Goal: Task Accomplishment & Management: Use online tool/utility

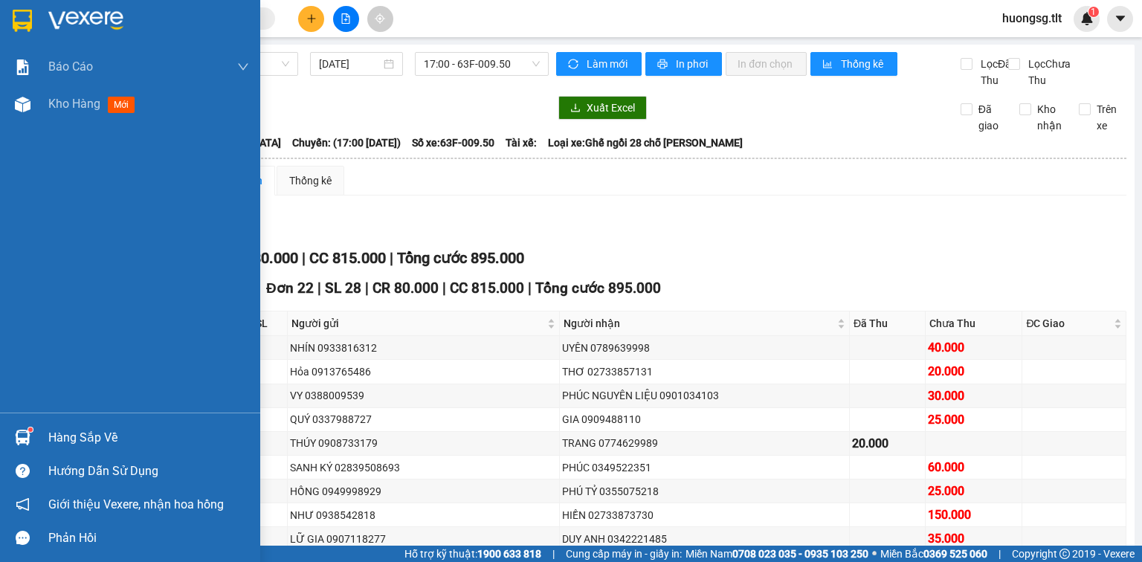
click at [69, 431] on div "Hàng sắp về" at bounding box center [148, 438] width 201 height 22
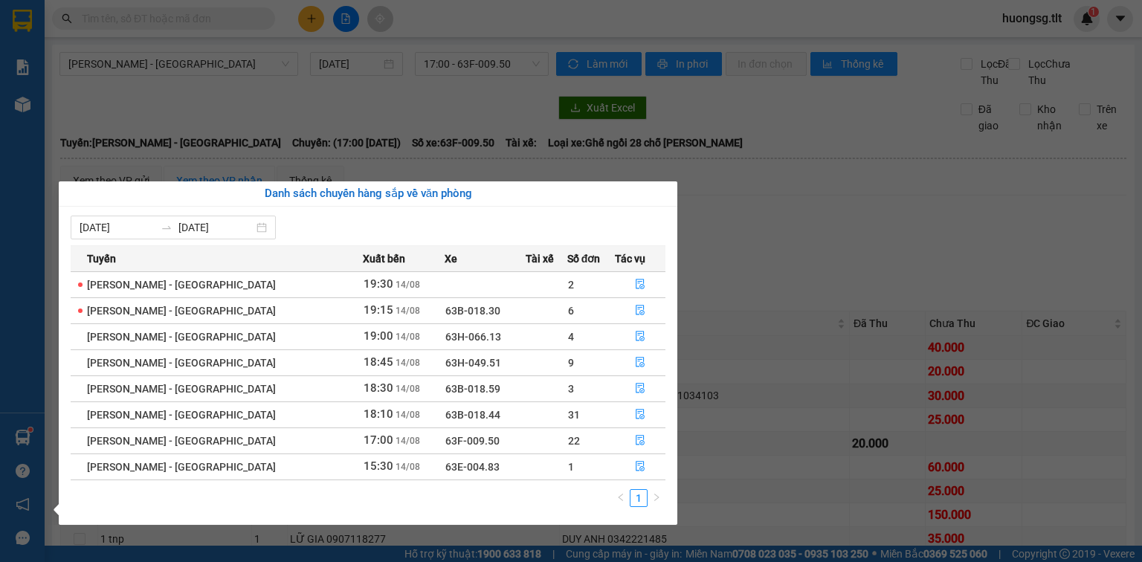
drag, startPoint x: 194, startPoint y: 74, endPoint x: 182, endPoint y: 33, distance: 43.3
click at [193, 74] on section "Kết quả tìm kiếm ( 0 ) Bộ lọc Ngày tạo đơn gần nhất No Data huongsg.tlt 1 Báo c…" at bounding box center [571, 281] width 1142 height 562
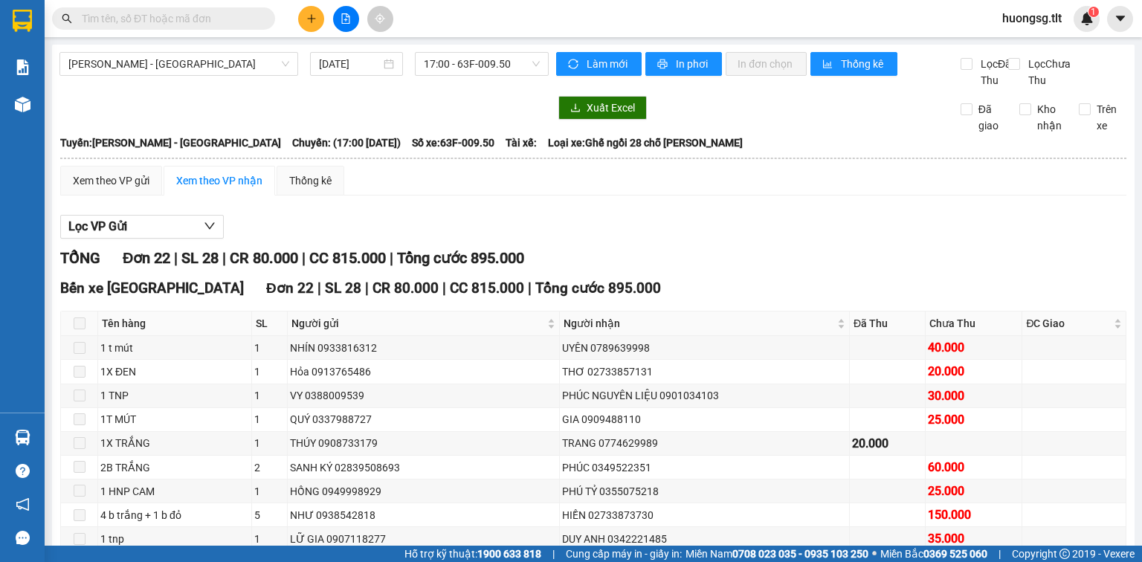
click at [190, 12] on input "text" at bounding box center [169, 18] width 175 height 16
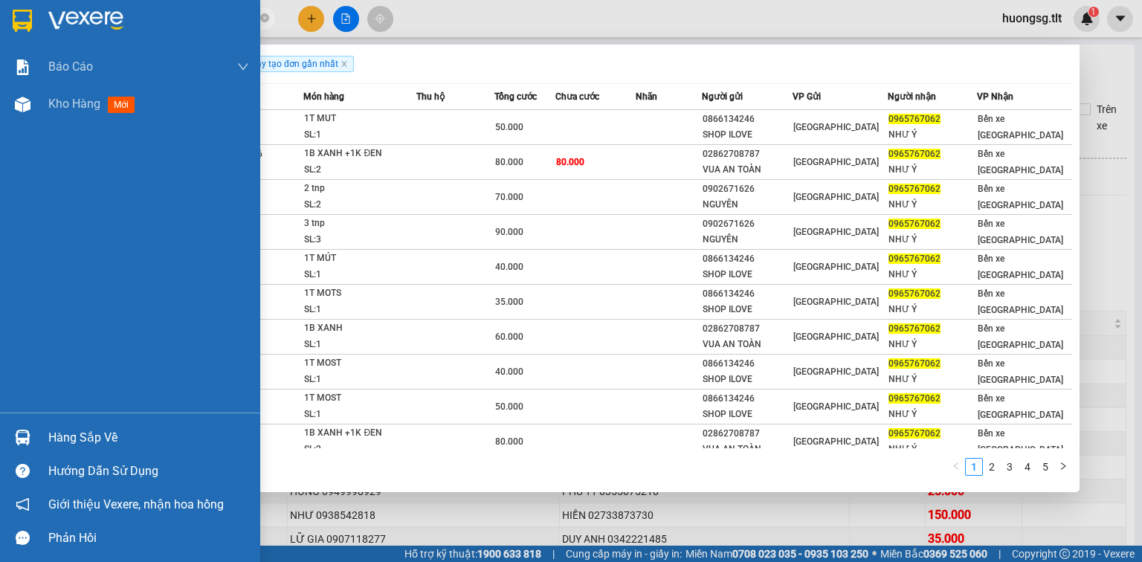
click at [3, 428] on div "Hàng sắp về" at bounding box center [130, 437] width 260 height 33
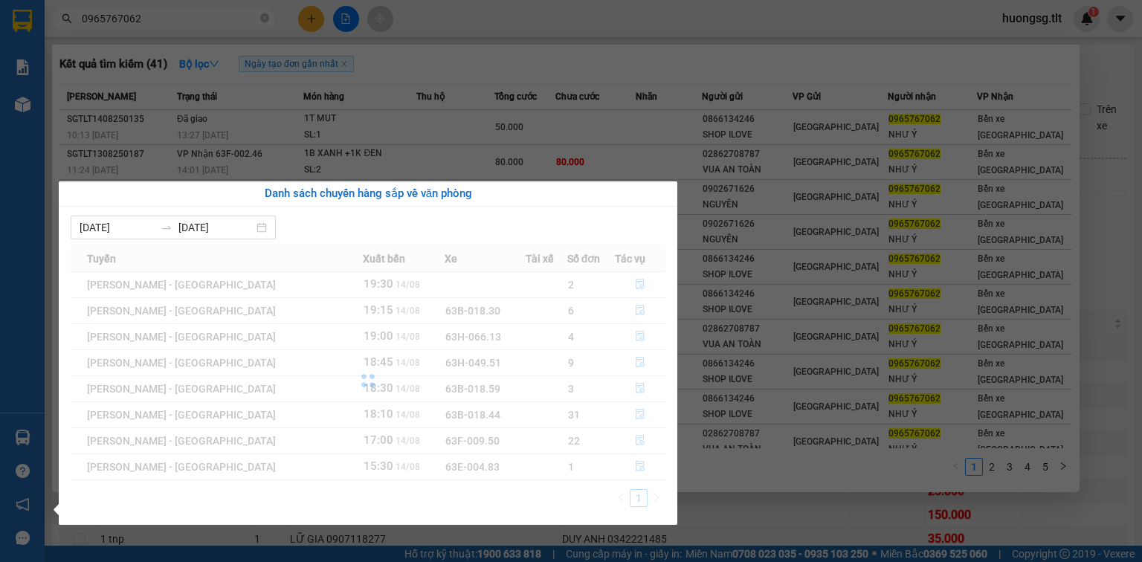
click at [88, 451] on div at bounding box center [368, 380] width 595 height 271
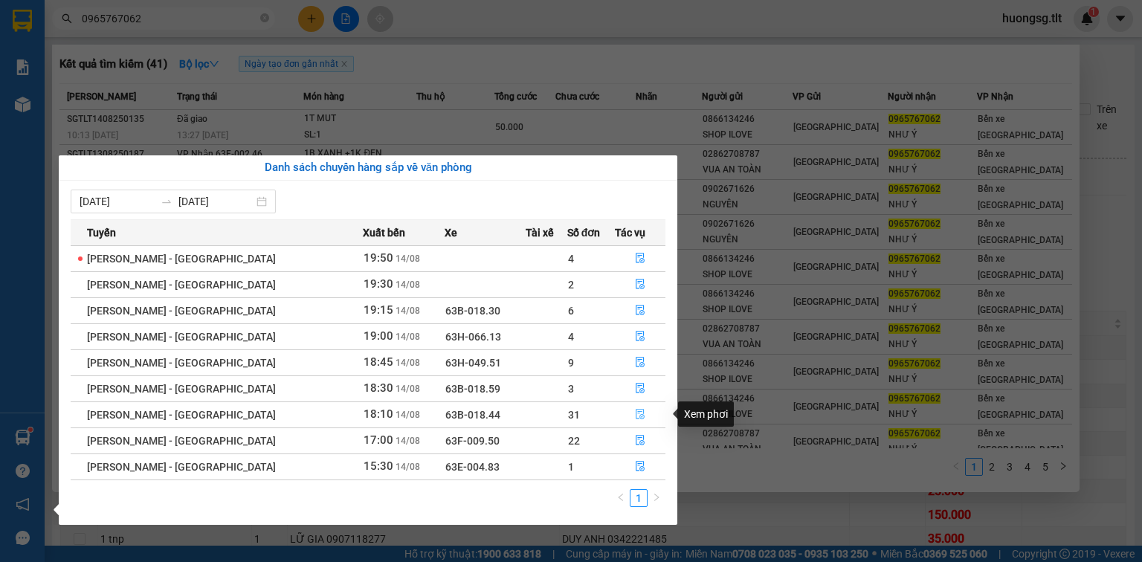
click at [636, 419] on span "file-done" at bounding box center [640, 415] width 10 height 12
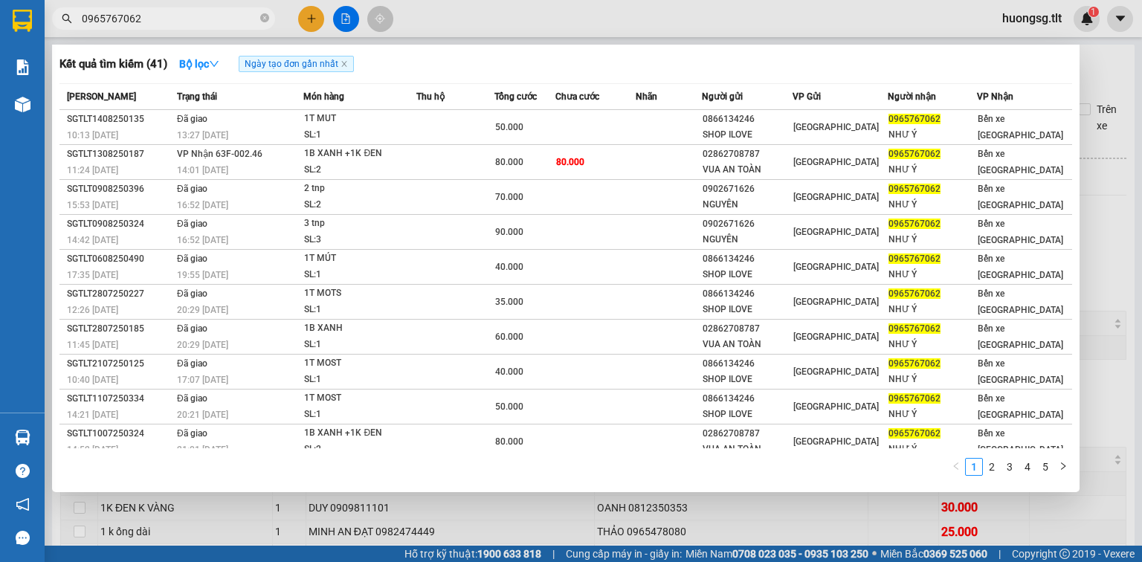
click at [616, 522] on div at bounding box center [571, 281] width 1142 height 562
click at [195, 25] on input "0965767062" at bounding box center [169, 18] width 175 height 16
click at [197, 25] on input "0965767062" at bounding box center [169, 18] width 175 height 16
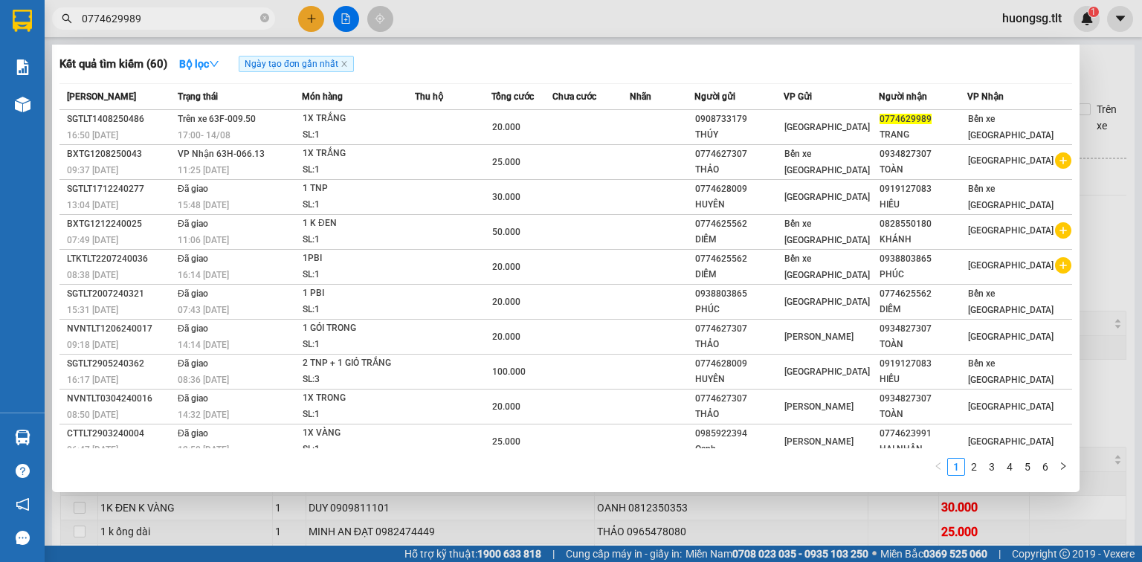
type input "0774629989"
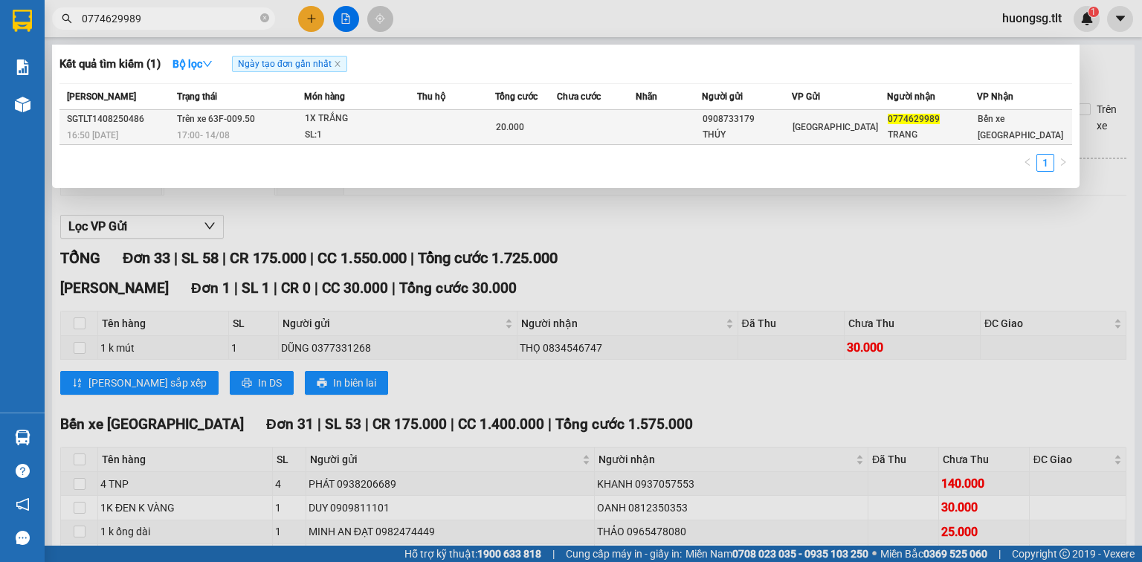
click at [506, 122] on span "20.000" at bounding box center [510, 127] width 28 height 10
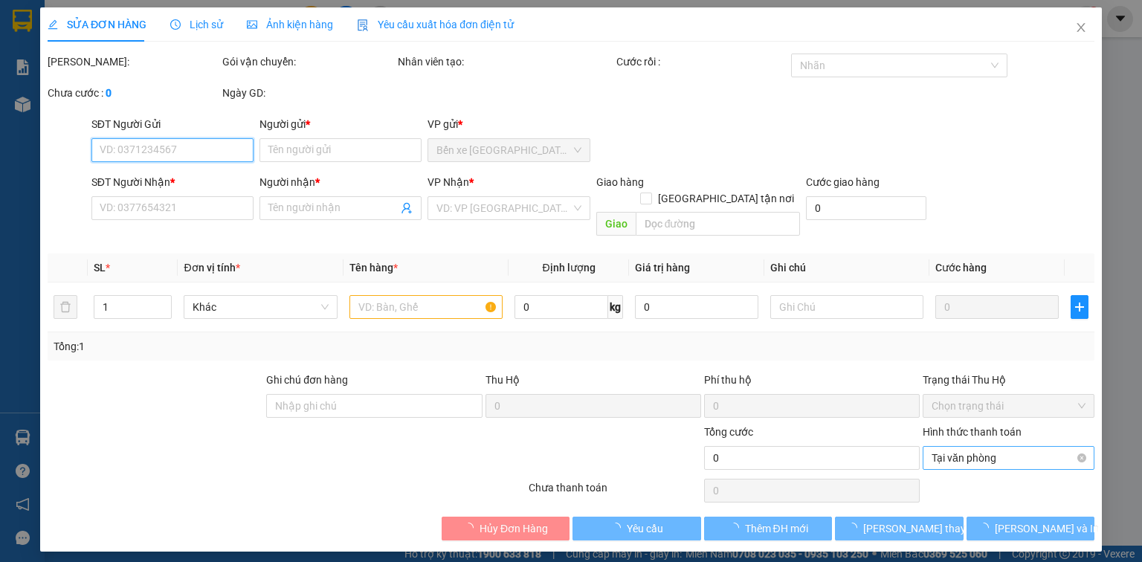
type input "0908733179"
type input "THÚY"
type input "0774629989"
type input "TRANG"
type input "20.000"
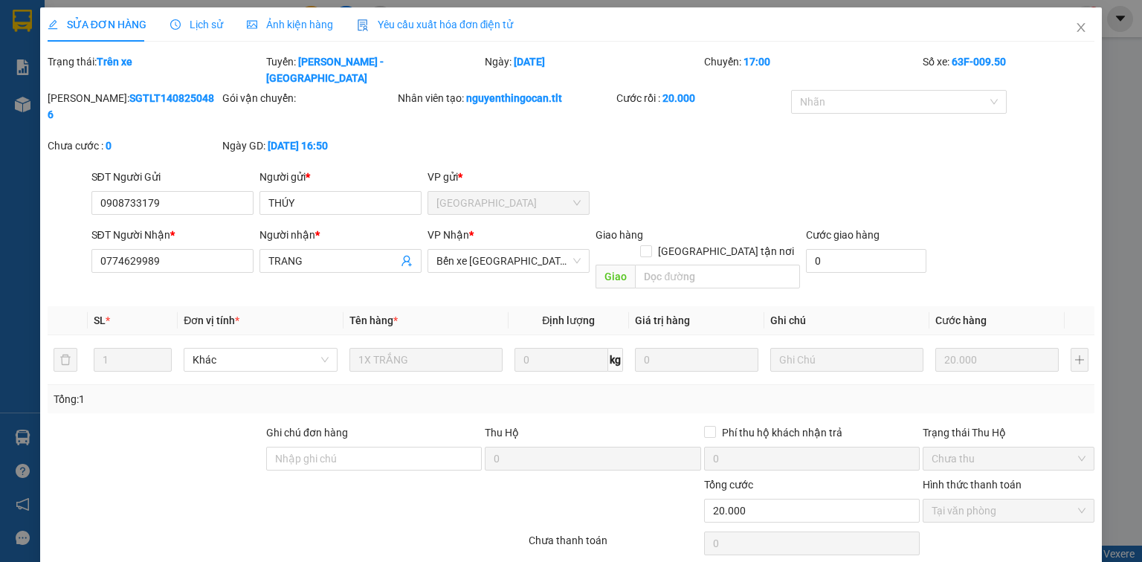
click at [1033, 477] on div "Hình thức thanh toán" at bounding box center [1009, 488] width 172 height 22
drag, startPoint x: 1074, startPoint y: 27, endPoint x: 802, endPoint y: 4, distance: 273.1
click at [1075, 28] on icon "close" at bounding box center [1081, 28] width 12 height 12
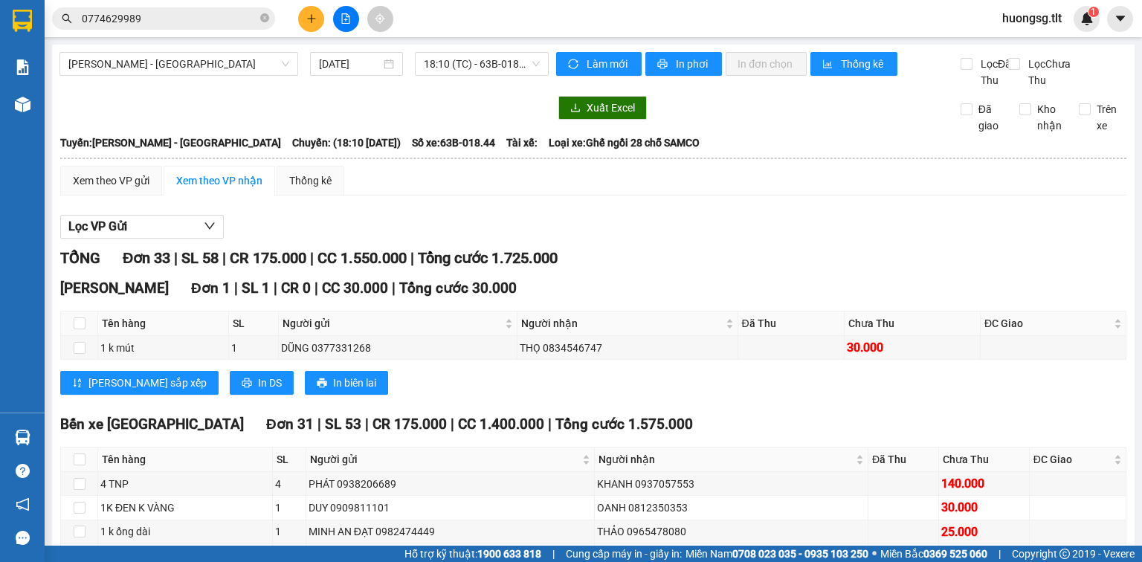
click at [231, 12] on input "0774629989" at bounding box center [169, 18] width 175 height 16
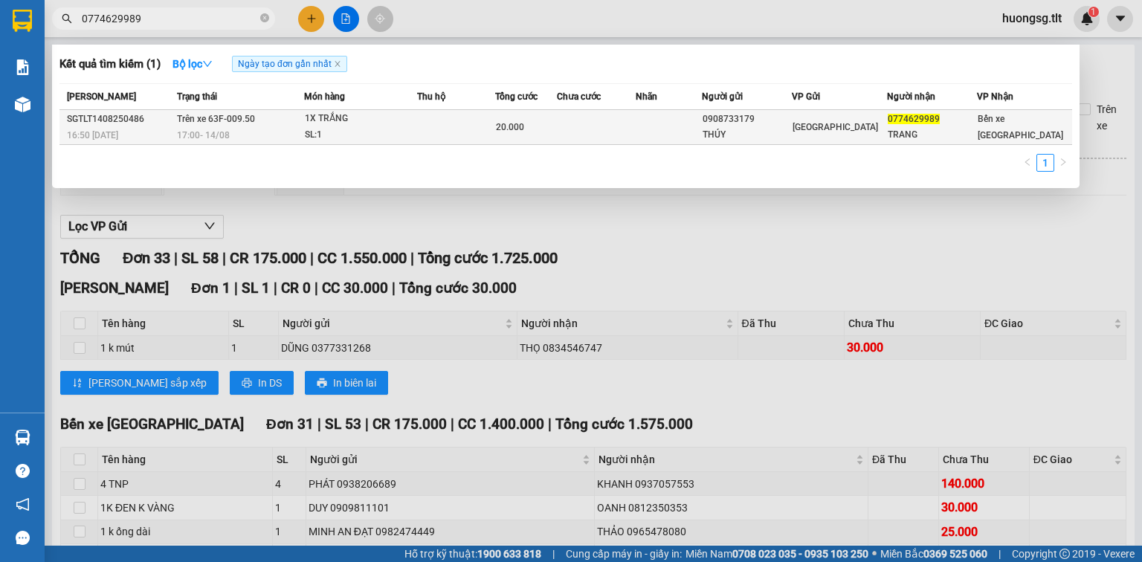
click at [488, 127] on td at bounding box center [456, 127] width 78 height 35
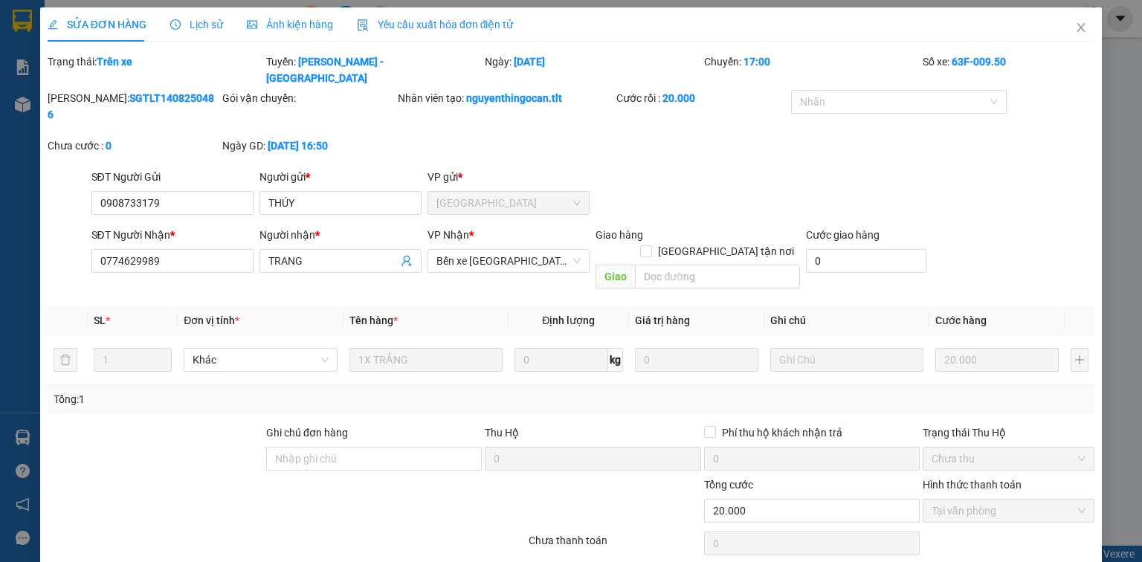
click at [1, 398] on div "SỬA ĐƠN HÀNG Lịch sử Ảnh kiện hàng Yêu cầu xuất hóa đơn điện tử Total Paid Fee …" at bounding box center [571, 281] width 1142 height 562
click at [1086, 36] on span "Close" at bounding box center [1081, 28] width 42 height 42
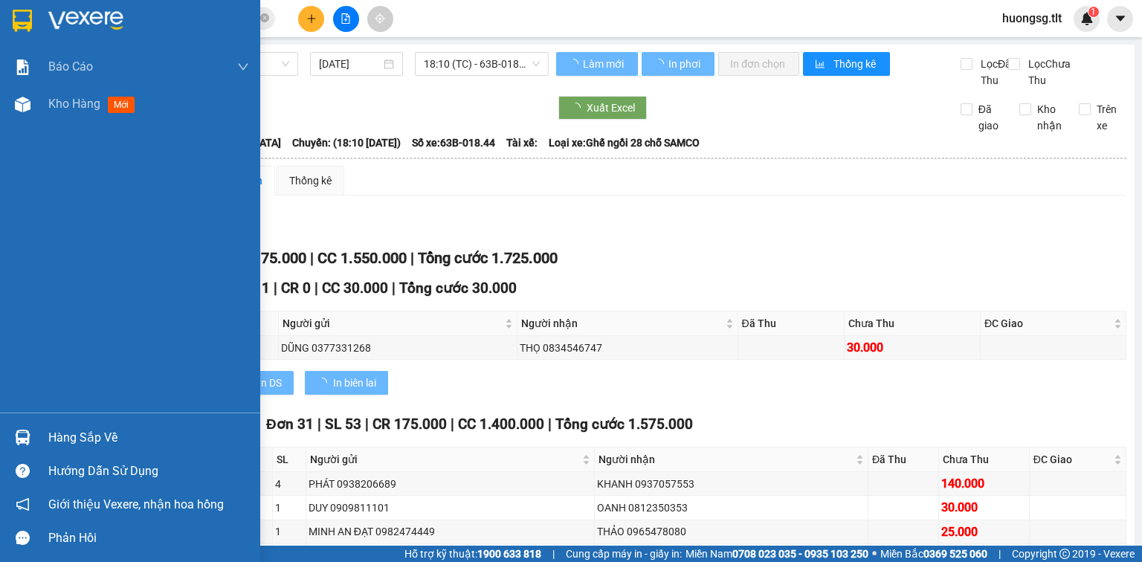
click at [80, 439] on div "Hàng sắp về" at bounding box center [148, 438] width 201 height 22
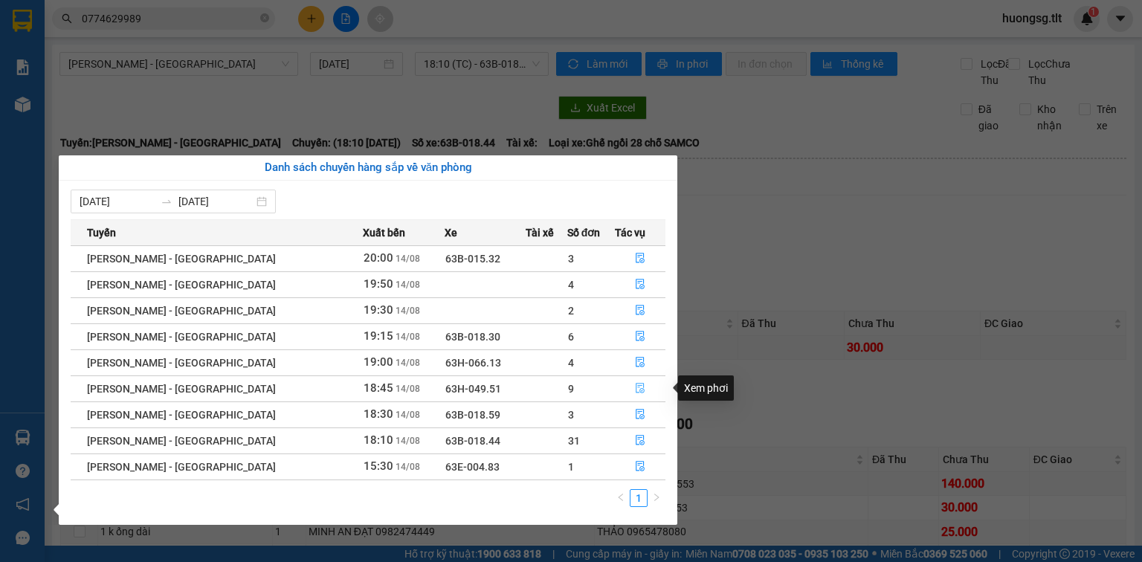
click at [635, 390] on icon "file-done" at bounding box center [640, 388] width 10 height 10
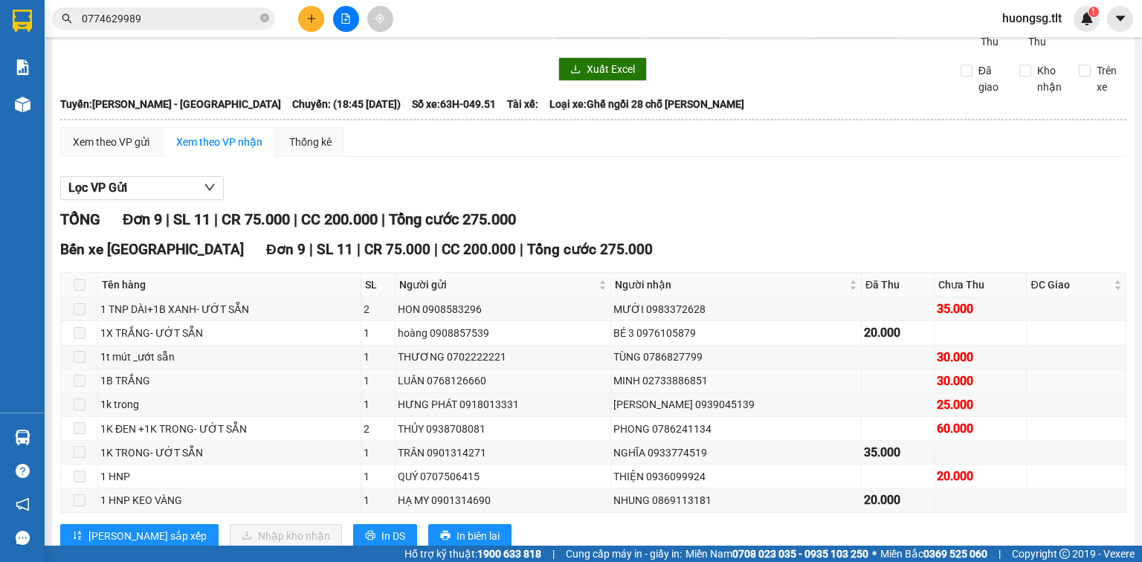
scroll to position [59, 0]
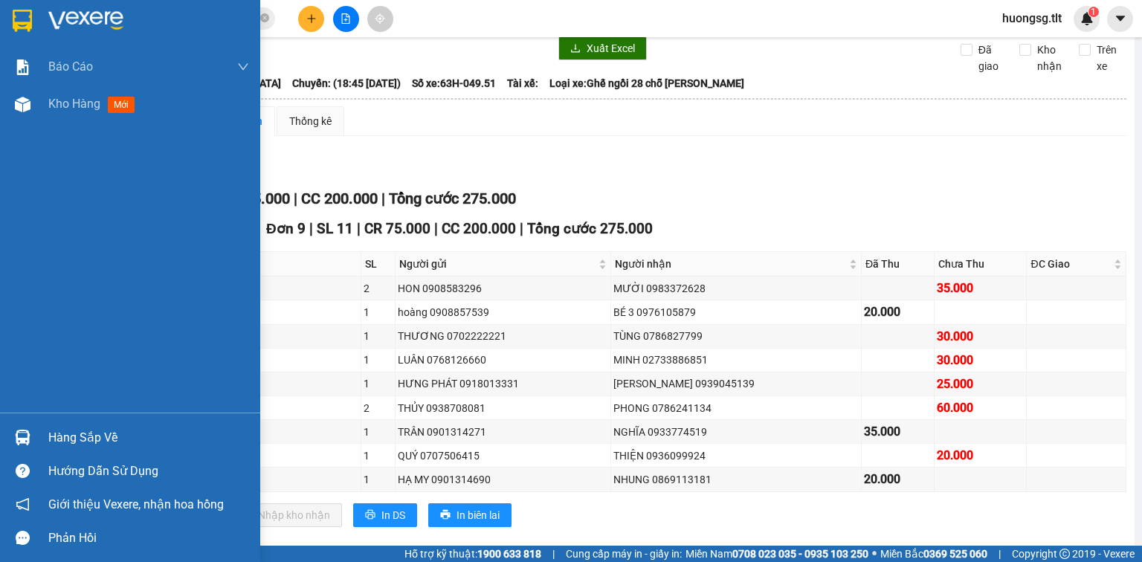
click at [72, 448] on div "Hàng sắp về" at bounding box center [130, 437] width 260 height 33
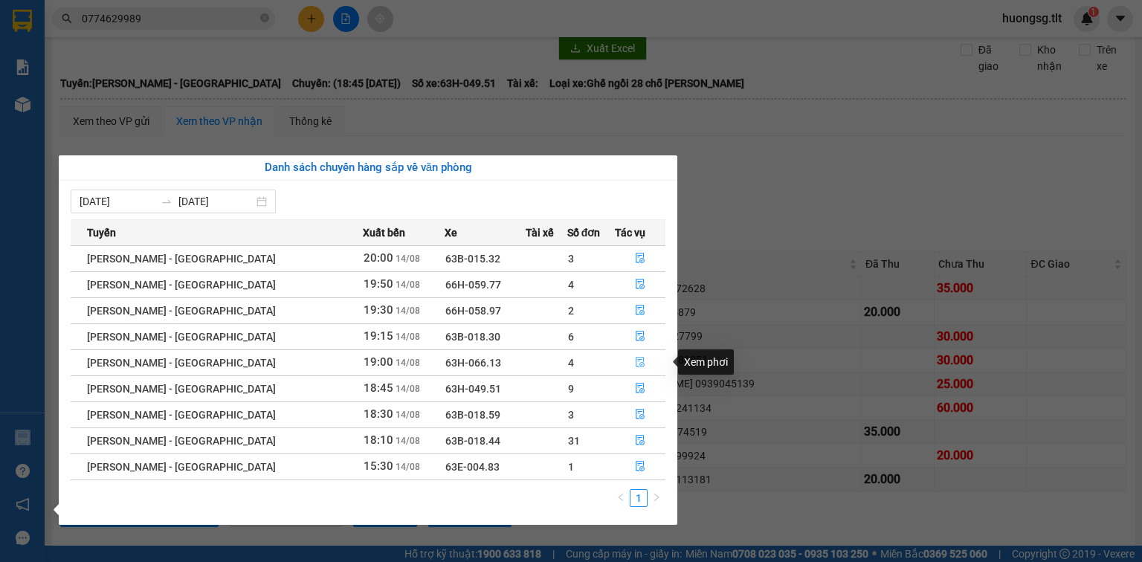
click at [635, 360] on icon "file-done" at bounding box center [640, 362] width 10 height 10
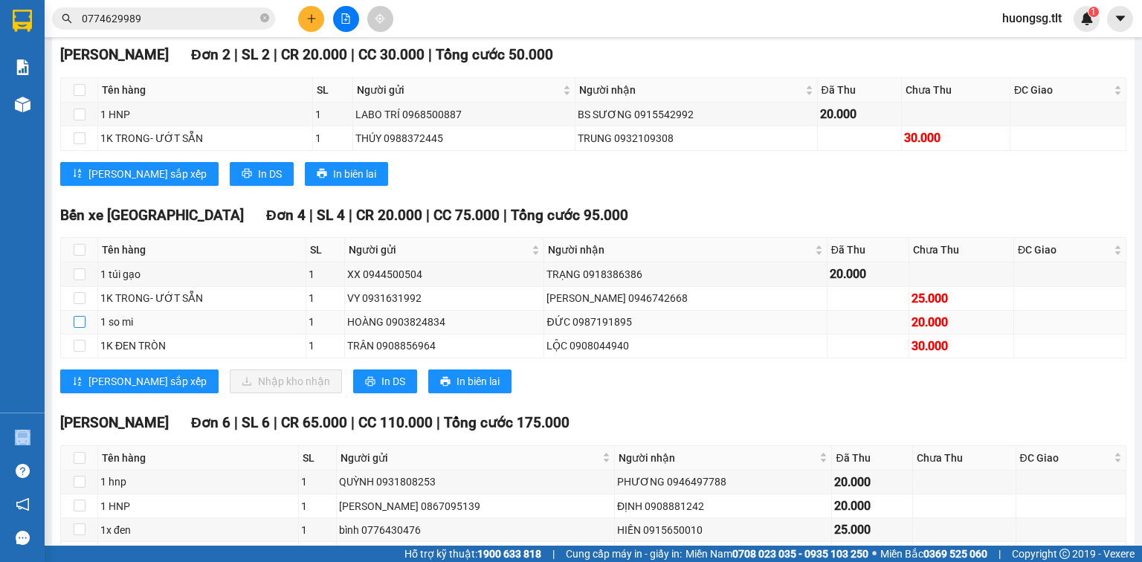
scroll to position [238, 0]
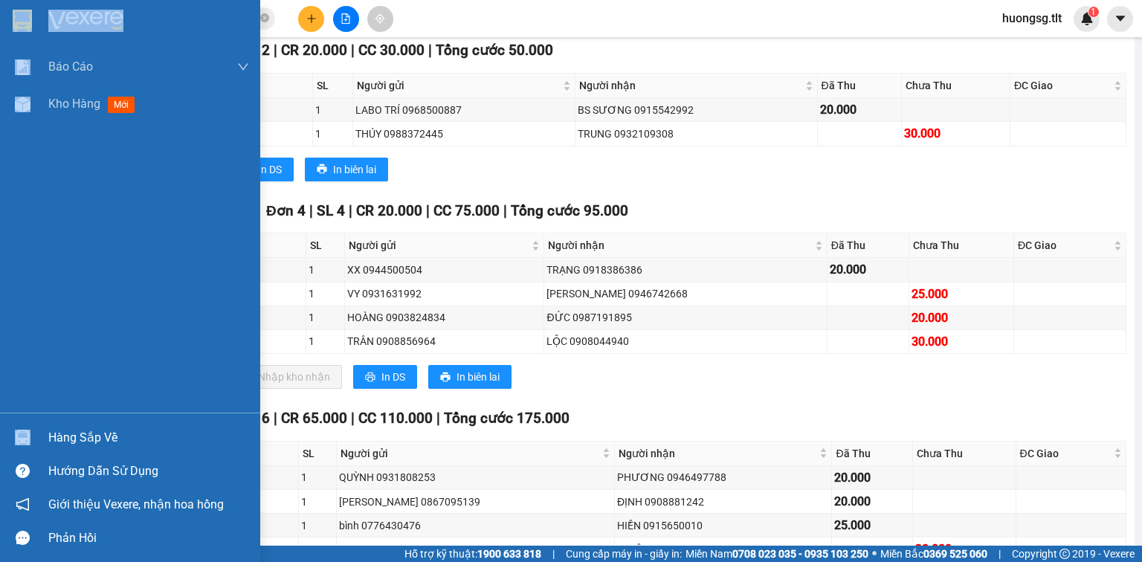
click at [70, 439] on div "Hàng sắp về" at bounding box center [148, 438] width 201 height 22
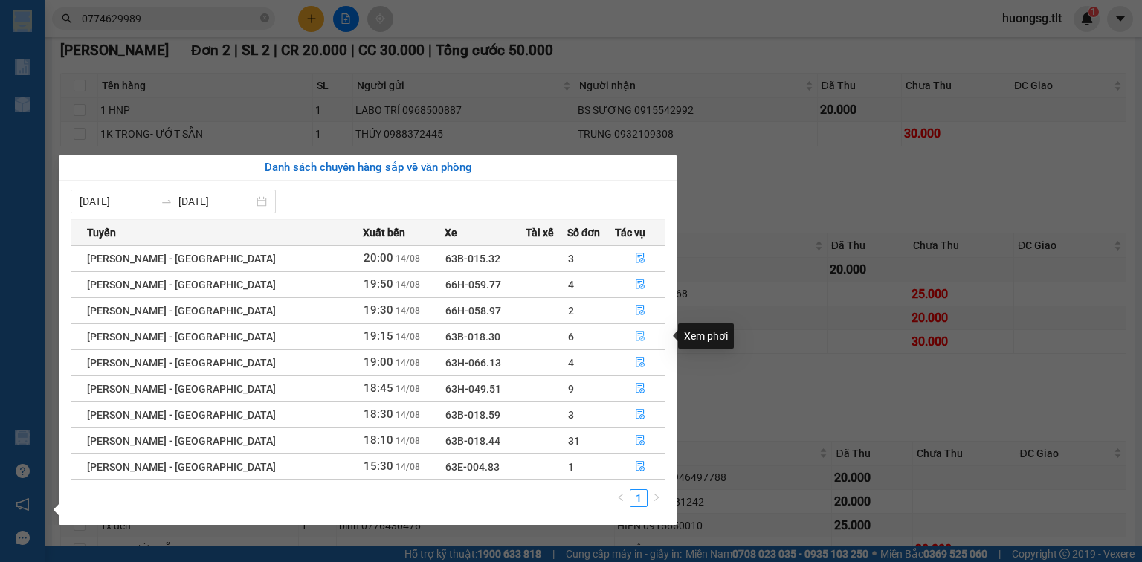
click at [636, 339] on icon "file-done" at bounding box center [640, 336] width 10 height 10
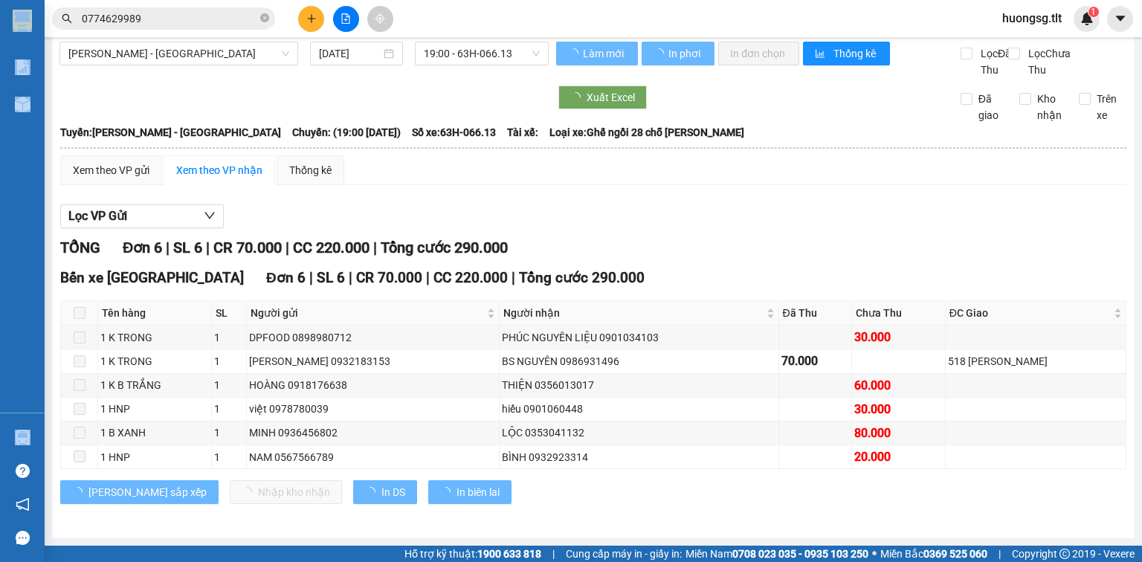
scroll to position [25, 0]
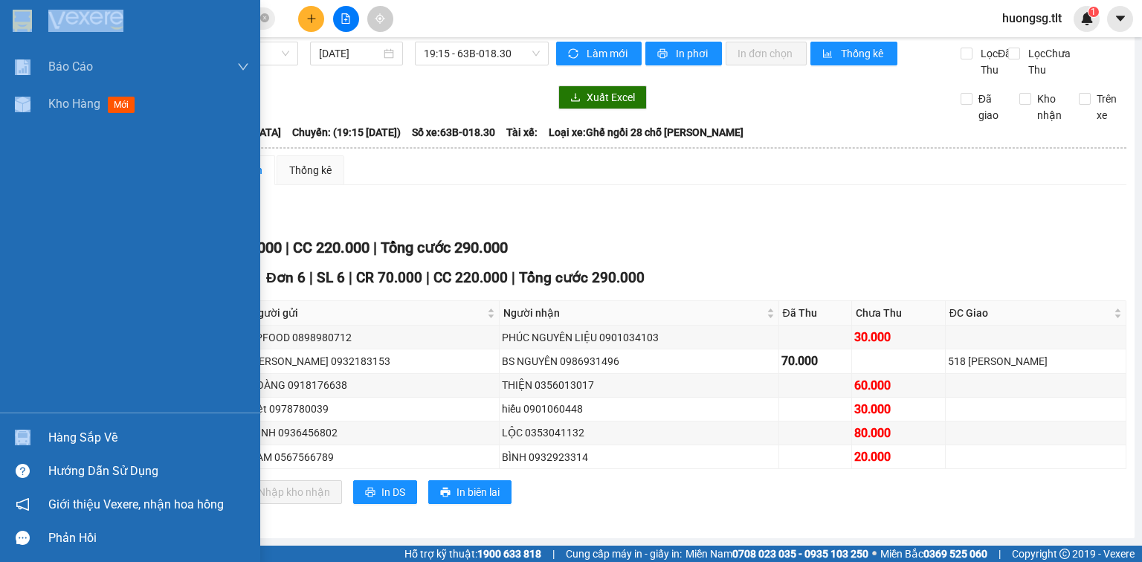
click at [138, 445] on div "Hàng sắp về" at bounding box center [148, 438] width 201 height 22
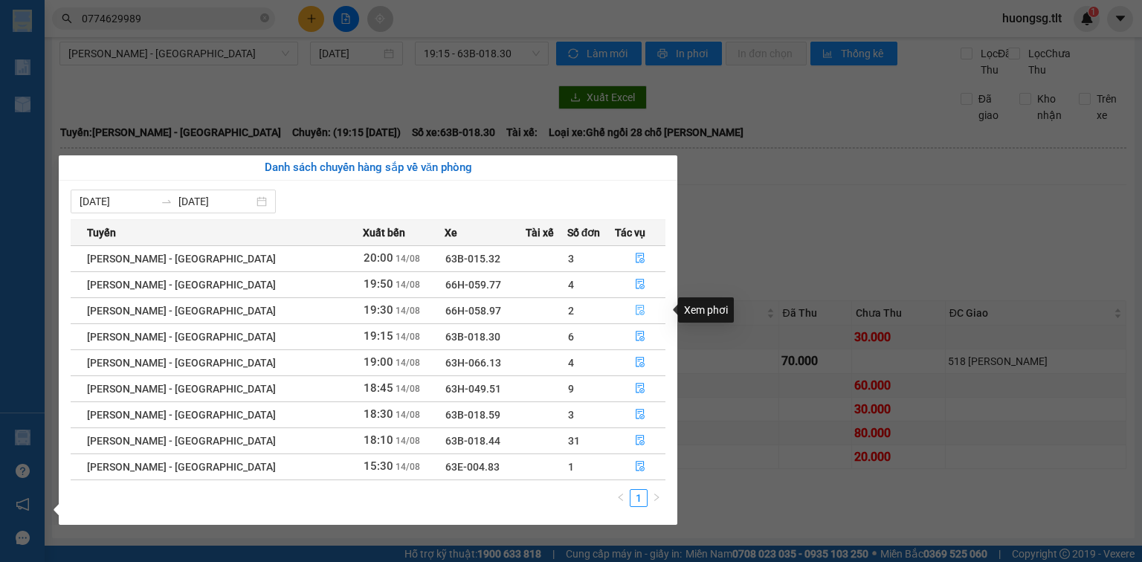
click at [638, 309] on icon "file-done" at bounding box center [640, 310] width 10 height 10
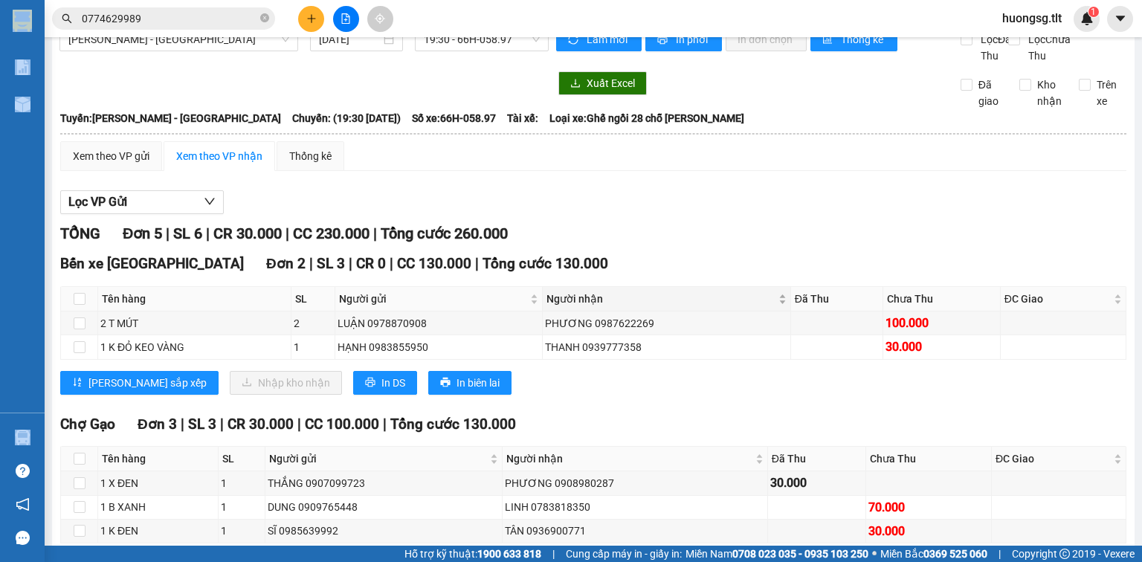
scroll to position [113, 0]
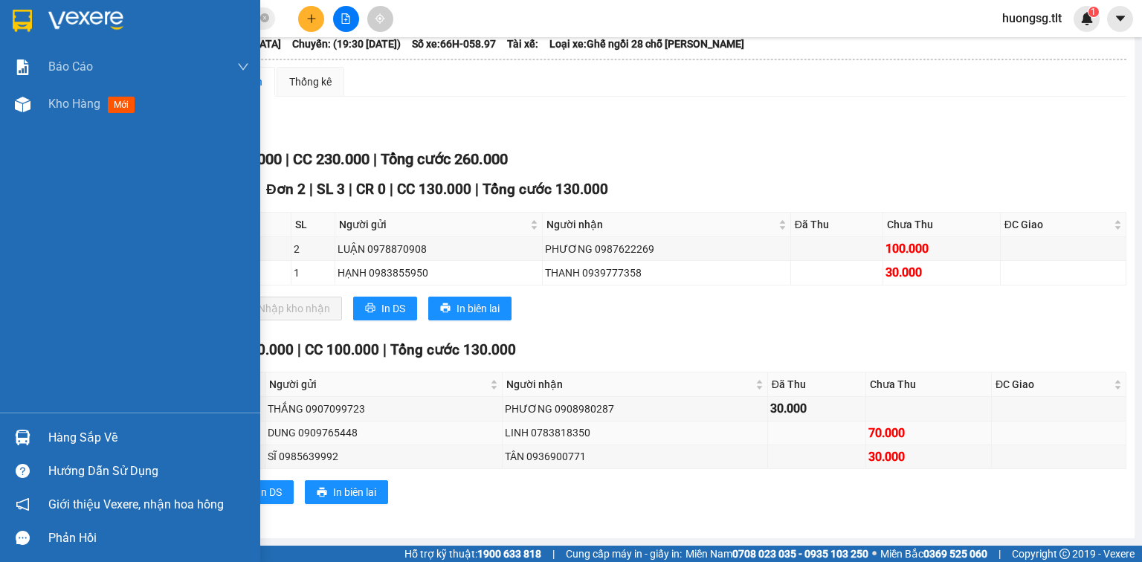
click at [107, 442] on td "1 B XANH" at bounding box center [158, 434] width 120 height 24
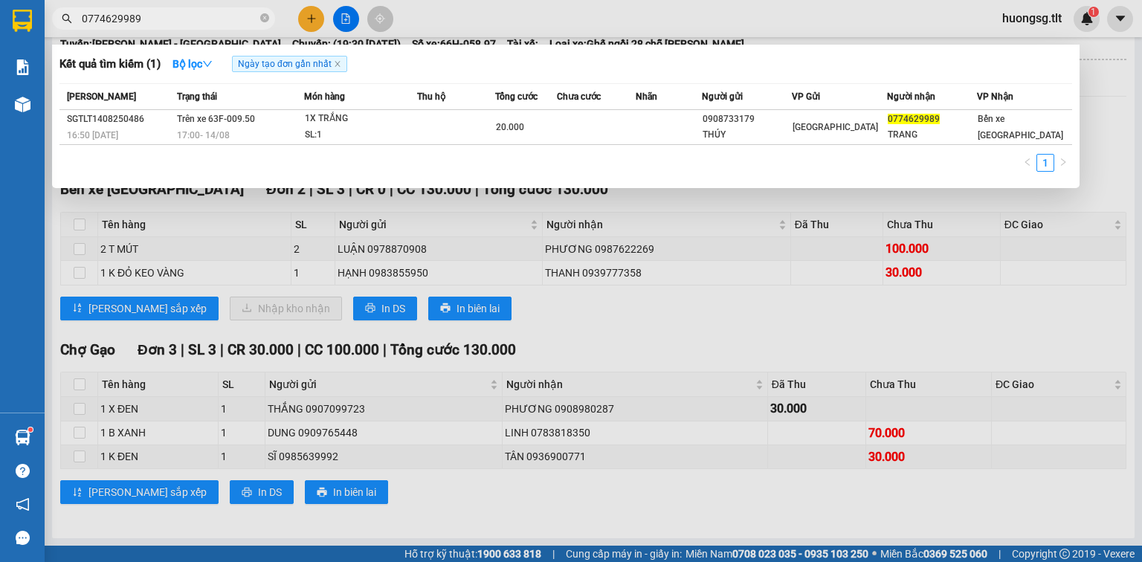
click at [181, 18] on input "0774629989" at bounding box center [169, 18] width 175 height 16
click at [182, 18] on input "0774629989" at bounding box center [169, 18] width 175 height 16
type input "0933774519"
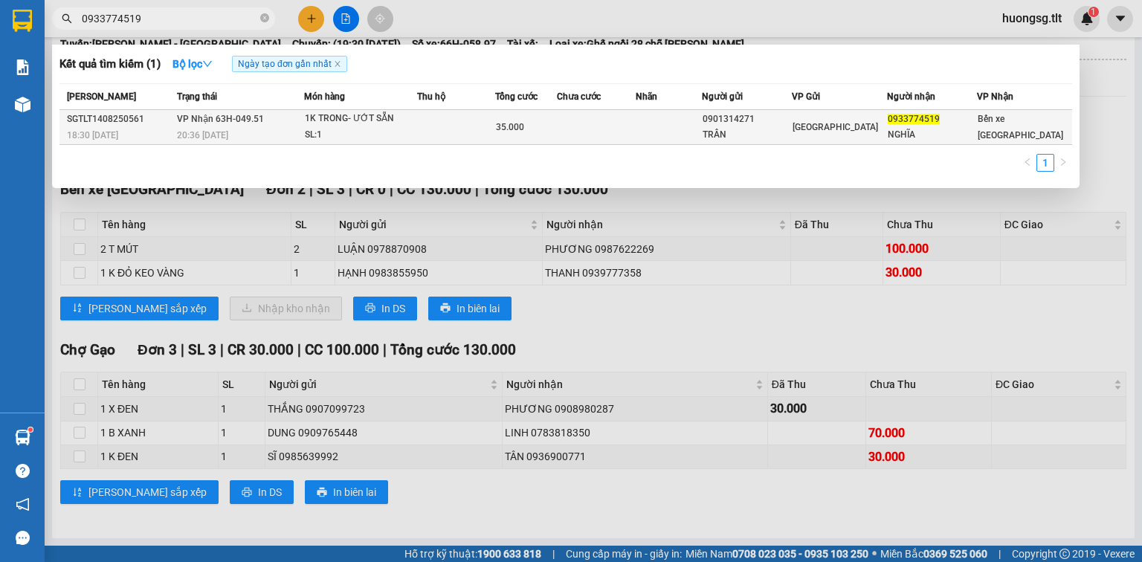
click at [680, 127] on td at bounding box center [669, 127] width 66 height 35
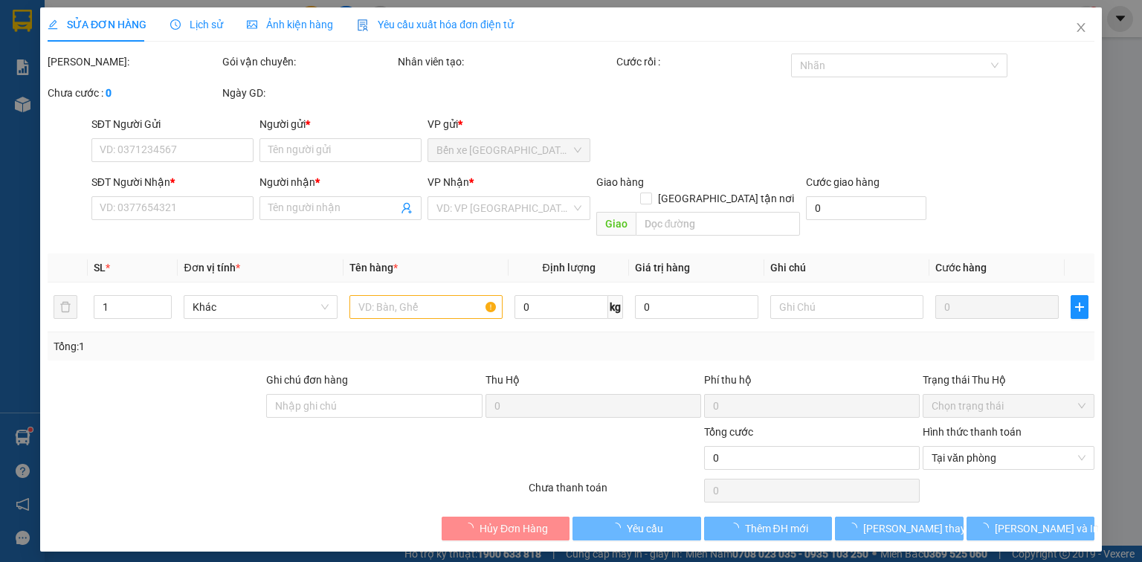
type input "0901314271"
type input "TRÂN"
type input "0933774519"
type input "NGHĨA"
type input "35.000"
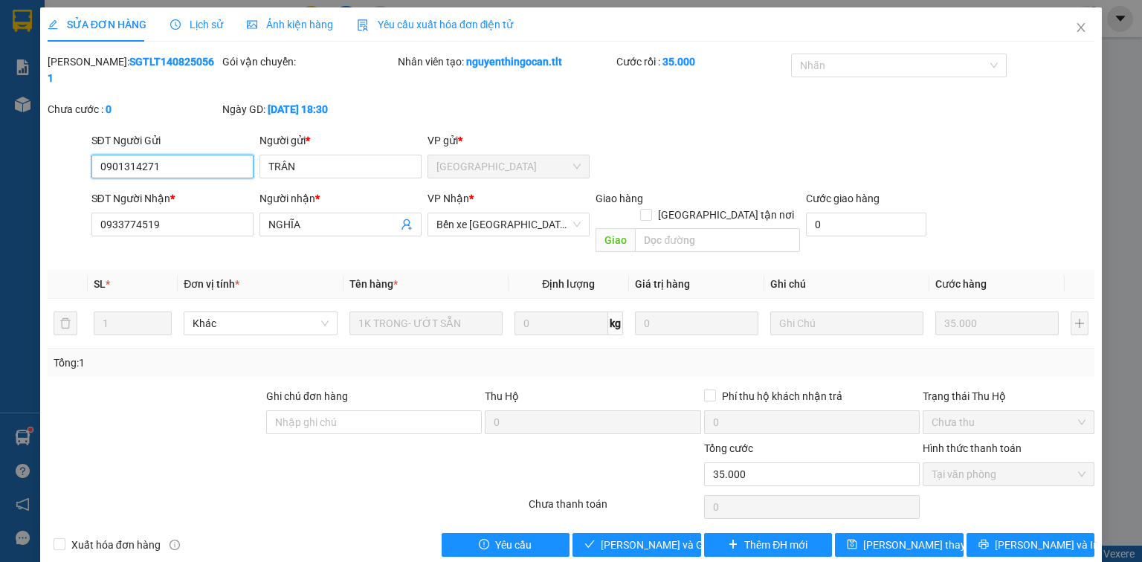
click at [1014, 463] on span "Tại văn phòng" at bounding box center [1009, 474] width 154 height 22
click at [670, 537] on span "[PERSON_NAME] và Giao hàng" at bounding box center [672, 545] width 143 height 16
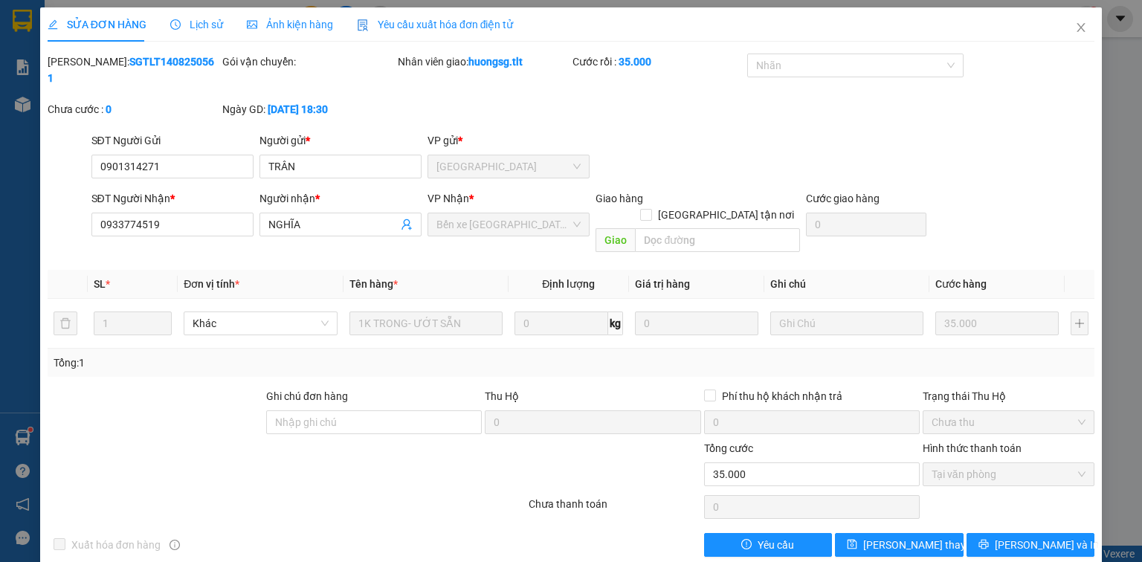
drag, startPoint x: 42, startPoint y: 473, endPoint x: 33, endPoint y: 471, distance: 9.2
click at [40, 473] on div "SỬA ĐƠN HÀNG Lịch sử Ảnh kiện hàng Yêu cầu xuất hóa đơn điện tử Total Paid Fee …" at bounding box center [571, 287] width 1062 height 561
click at [0, 451] on div "SỬA ĐƠN HÀNG Lịch sử Ảnh kiện hàng Yêu cầu xuất hóa đơn điện tử Total Paid Fee …" at bounding box center [571, 281] width 1142 height 562
click at [1098, 27] on span "Close" at bounding box center [1081, 28] width 42 height 42
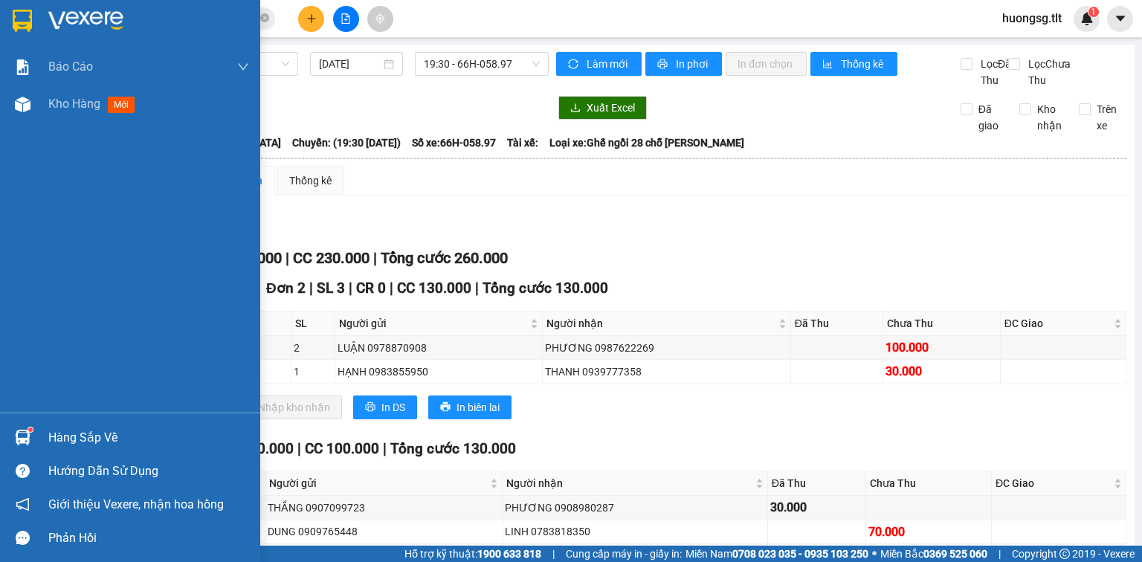
click at [51, 437] on div "Hàng sắp về" at bounding box center [148, 438] width 201 height 22
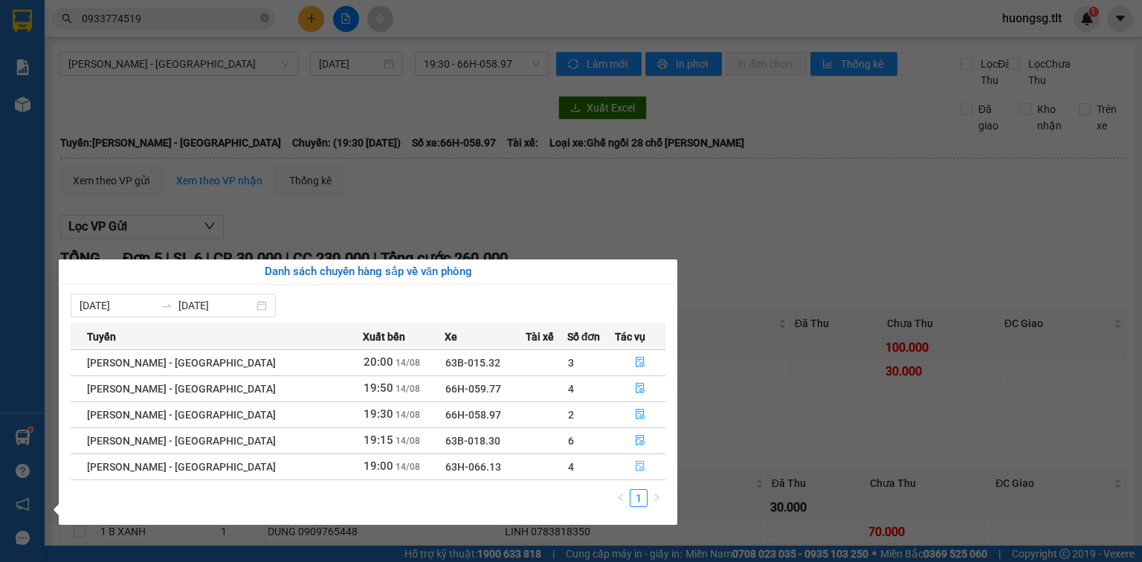
drag, startPoint x: 638, startPoint y: 474, endPoint x: 644, endPoint y: 491, distance: 18.1
click at [637, 474] on button "button" at bounding box center [640, 467] width 49 height 24
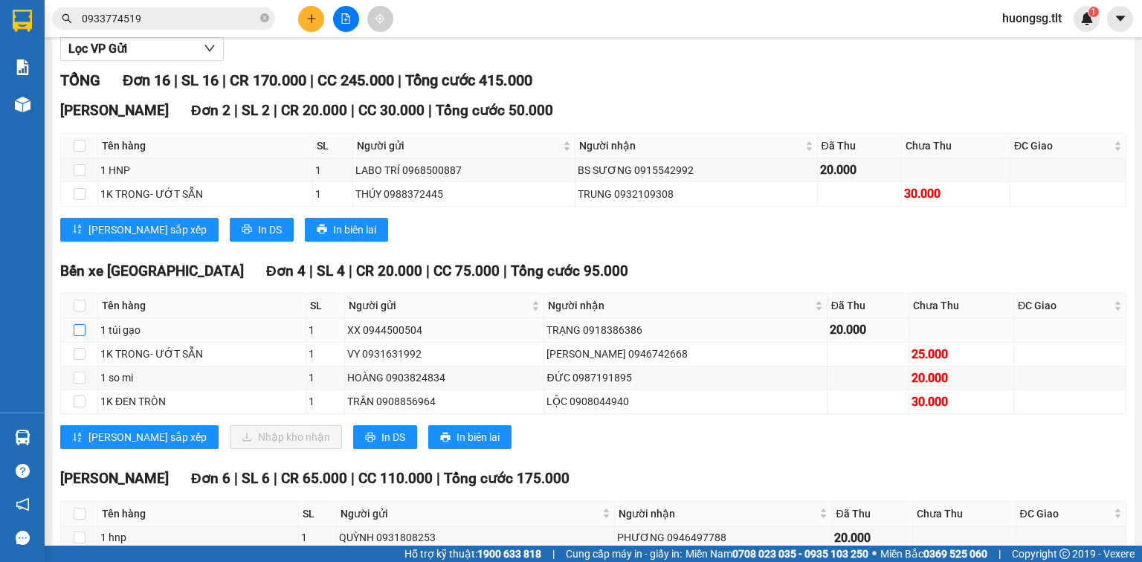
scroll to position [178, 0]
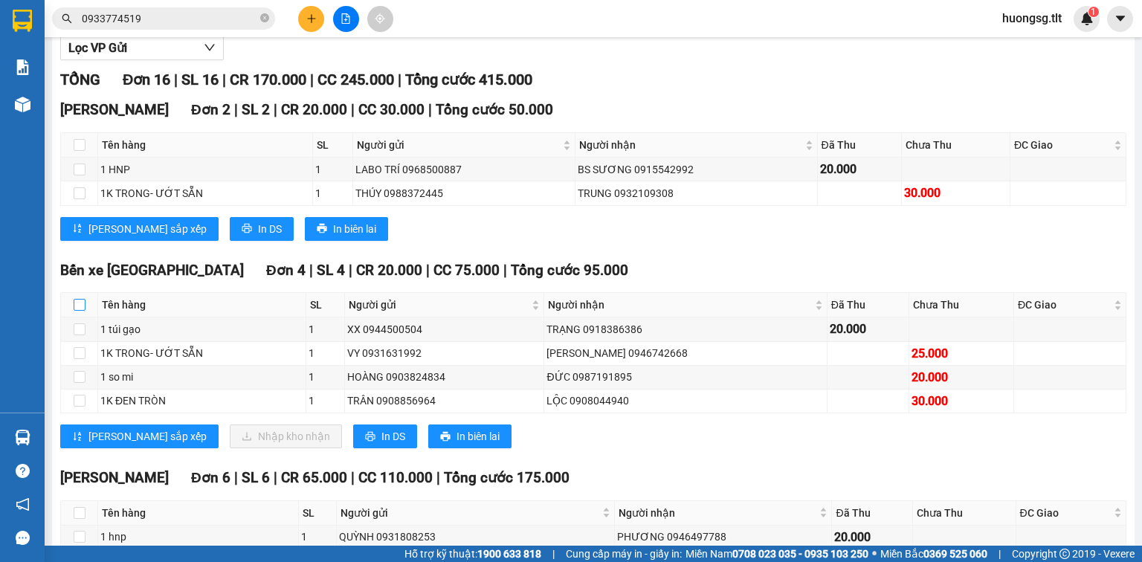
drag, startPoint x: 77, startPoint y: 315, endPoint x: 89, endPoint y: 323, distance: 14.4
click at [77, 311] on input "checkbox" at bounding box center [80, 305] width 12 height 12
checkbox input "true"
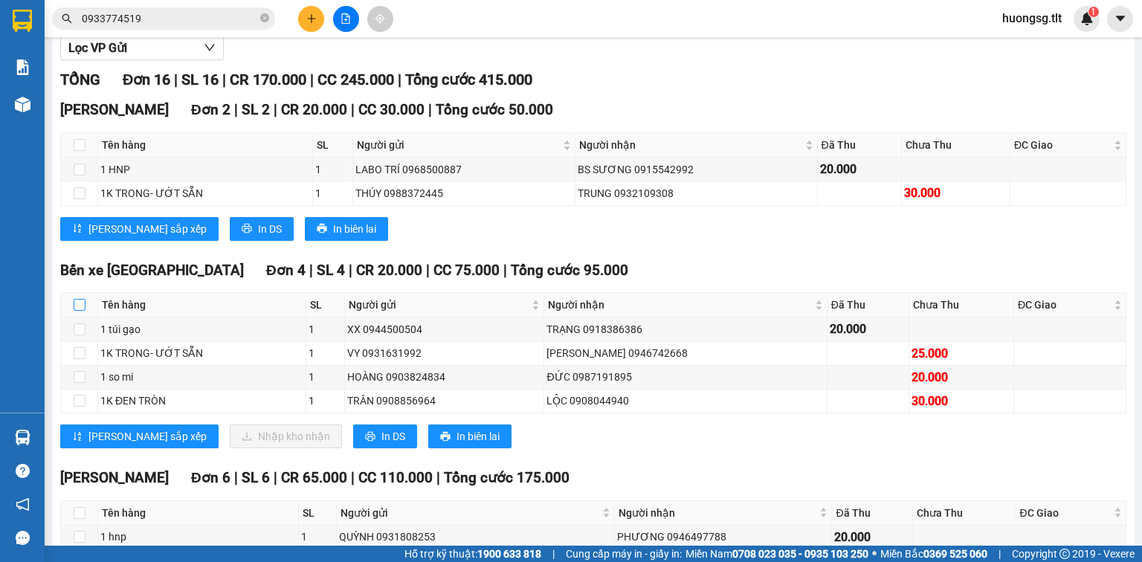
checkbox input "true"
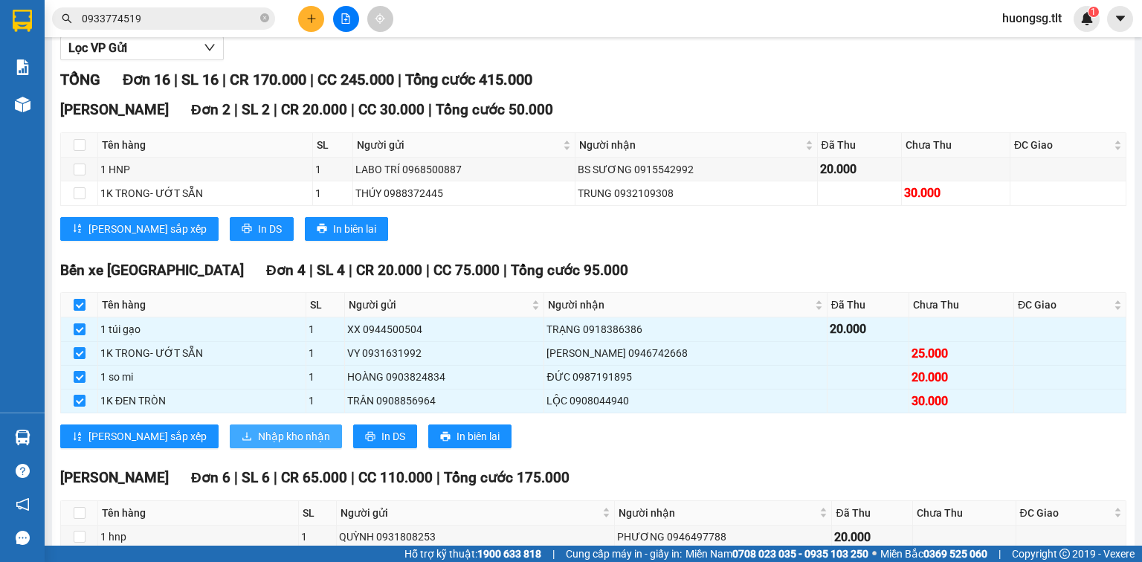
click at [258, 445] on span "Nhập kho nhận" at bounding box center [294, 436] width 72 height 16
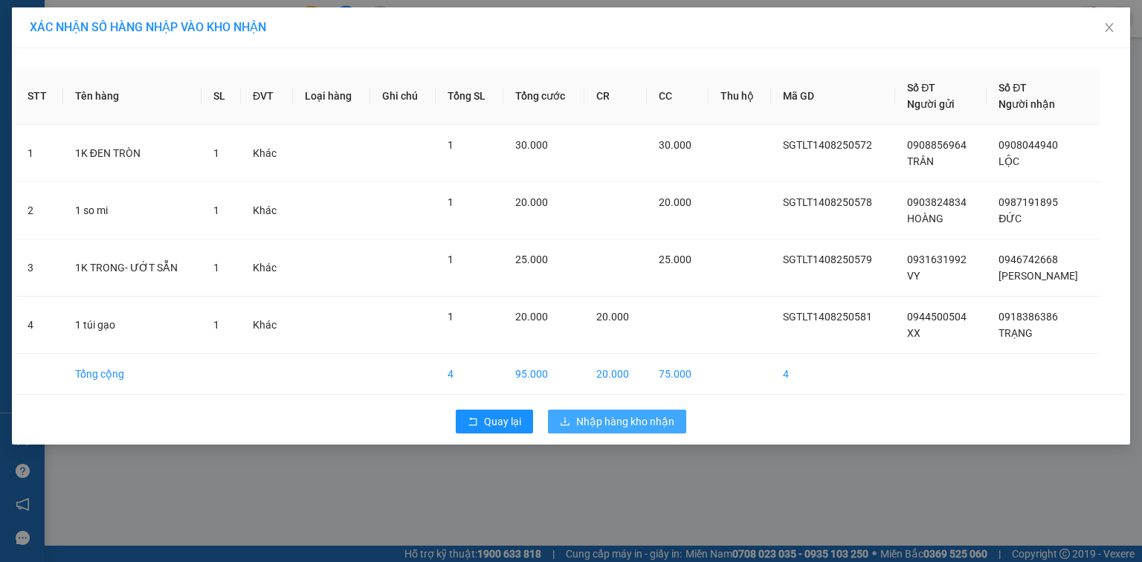
click at [639, 413] on button "Nhập hàng kho nhận" at bounding box center [617, 422] width 138 height 24
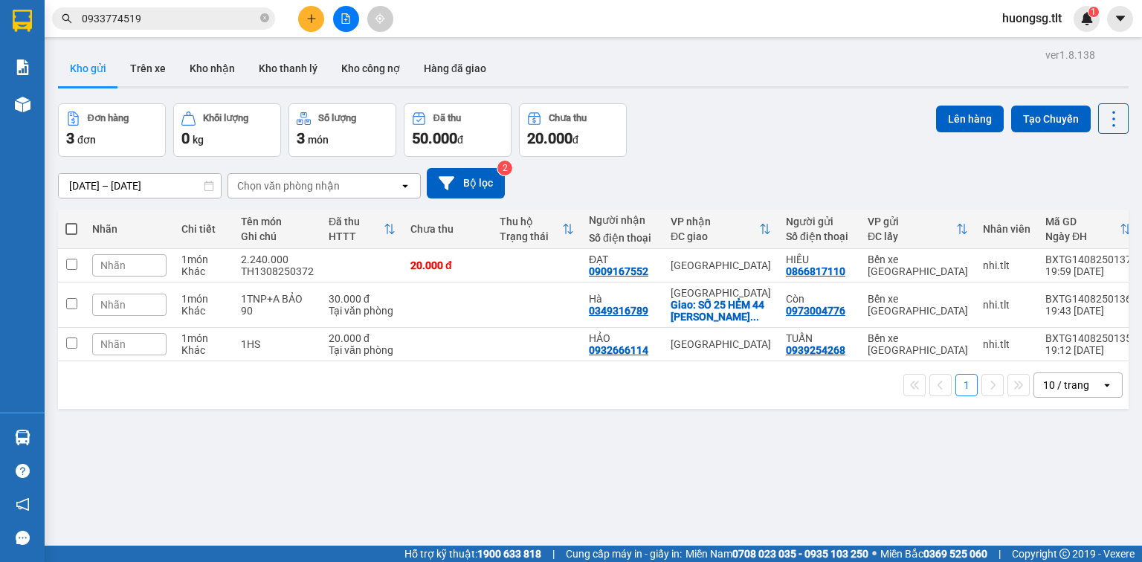
click at [526, 433] on div "ver 1.8.138 Kho gửi Trên xe Kho nhận Kho thanh lý Kho công nợ Hàng đã giao Đơn …" at bounding box center [593, 326] width 1083 height 562
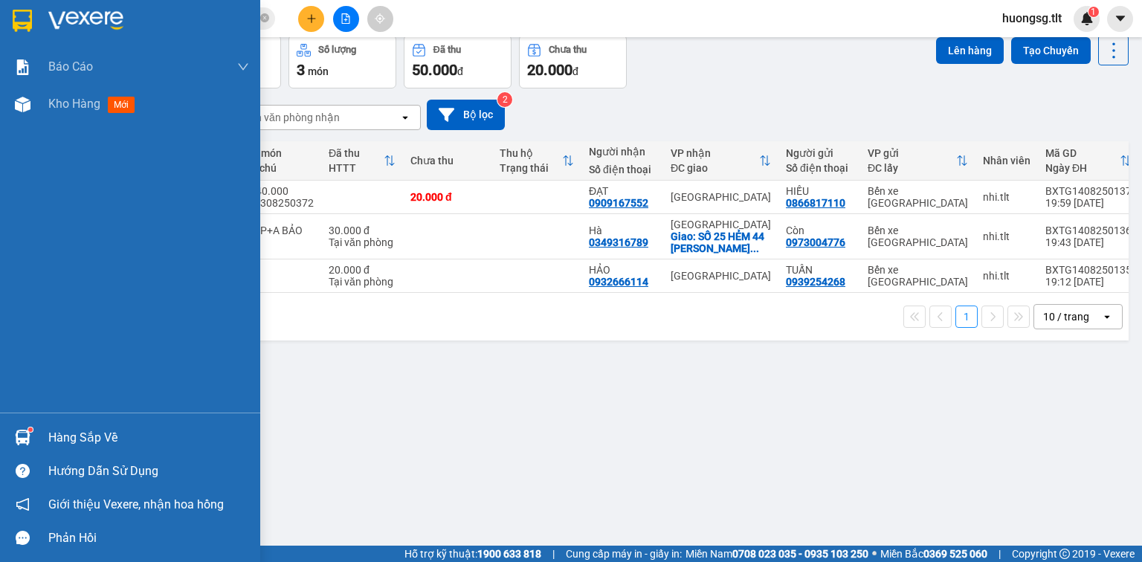
click at [109, 422] on div "Hàng sắp về" at bounding box center [130, 437] width 260 height 33
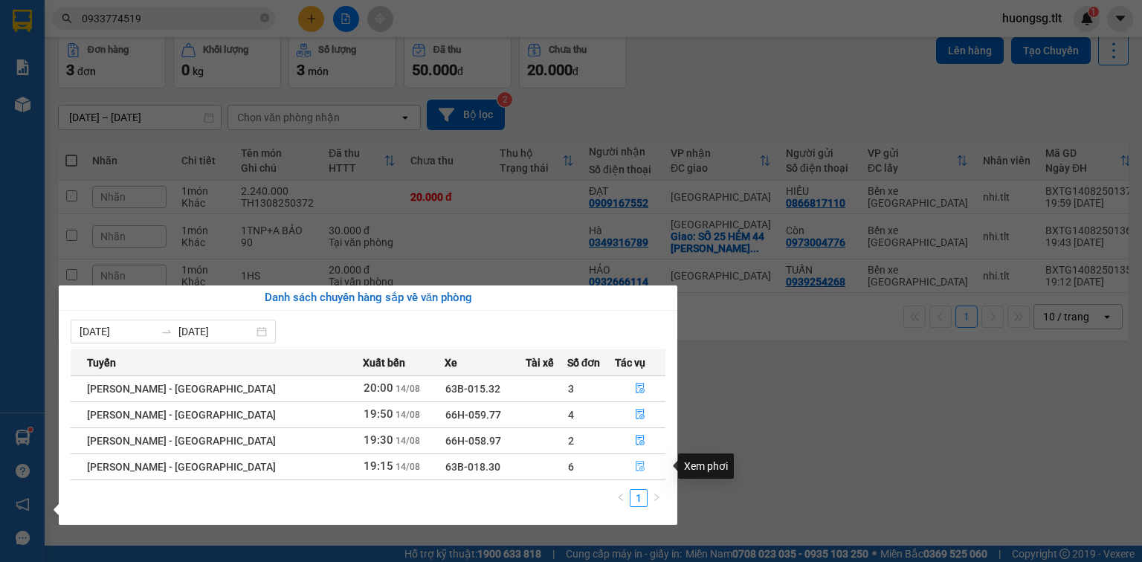
click at [635, 473] on button "button" at bounding box center [640, 467] width 49 height 24
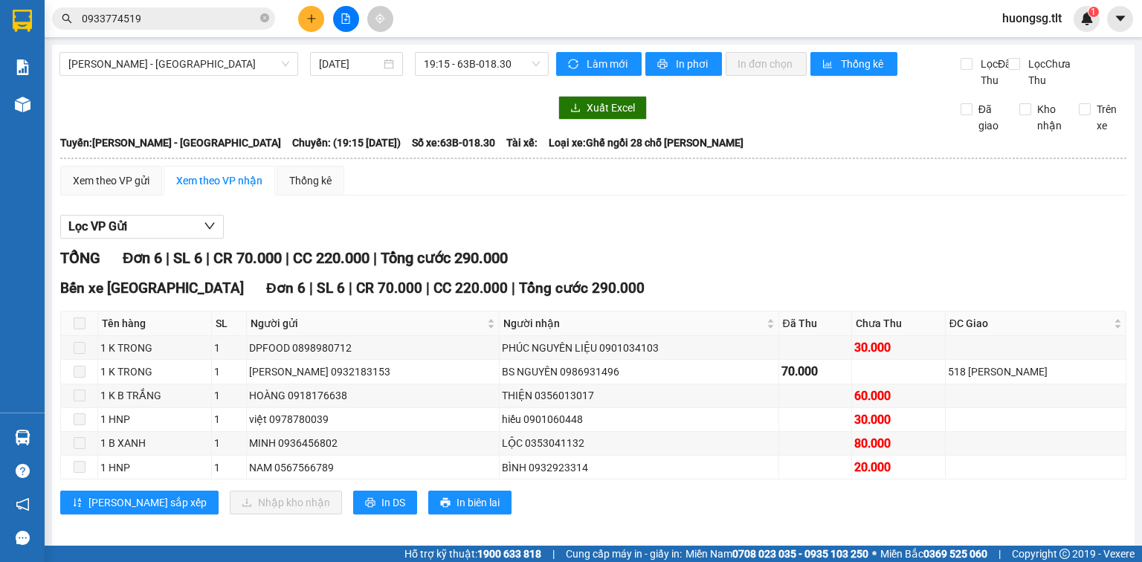
click at [83, 329] on span at bounding box center [80, 324] width 12 height 12
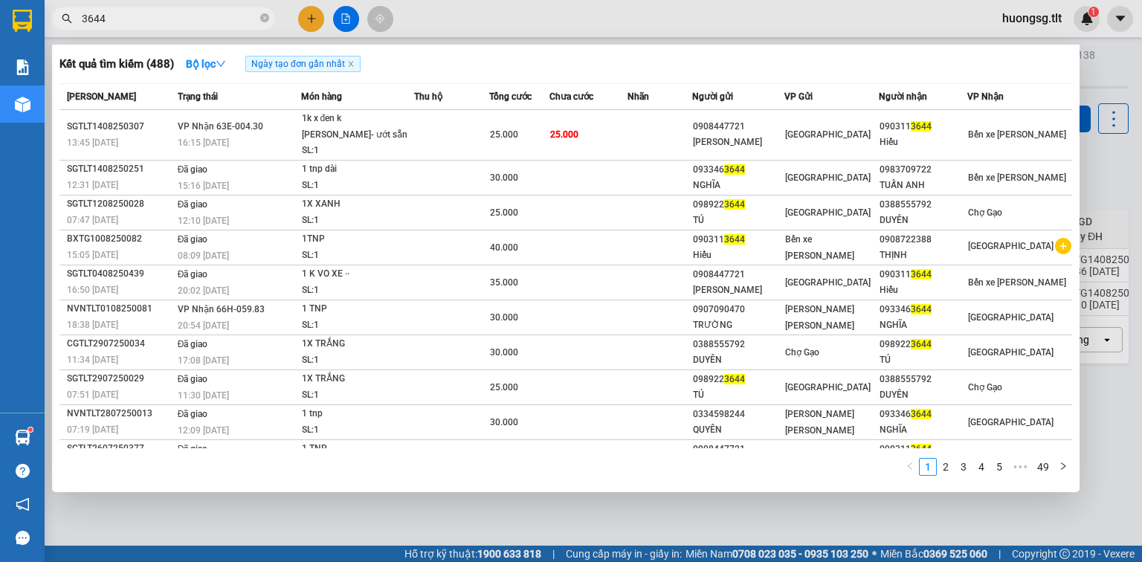
click at [175, 18] on input "3644" at bounding box center [169, 18] width 175 height 16
type input "7062"
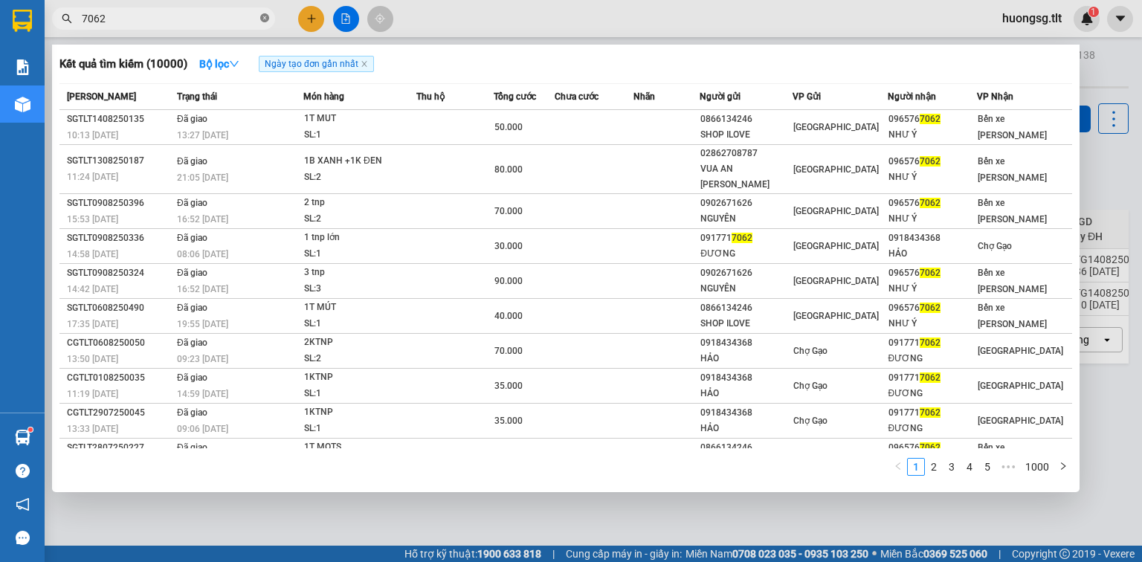
click at [268, 15] on icon "close-circle" at bounding box center [264, 17] width 9 height 9
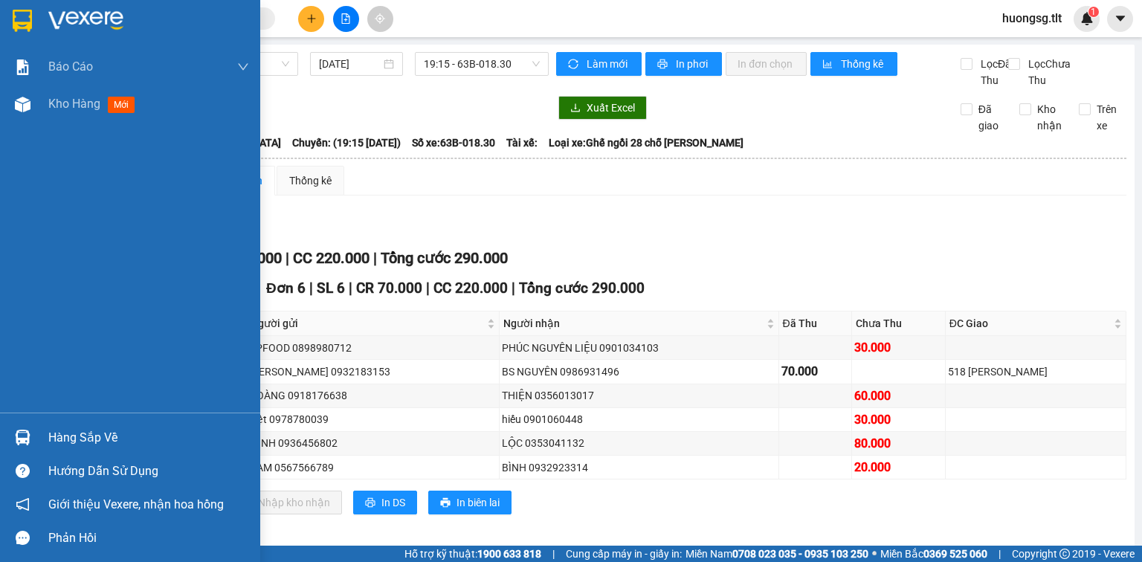
drag, startPoint x: 65, startPoint y: 421, endPoint x: 74, endPoint y: 422, distance: 9.0
click at [65, 422] on div "Hàng sắp về" at bounding box center [130, 437] width 260 height 33
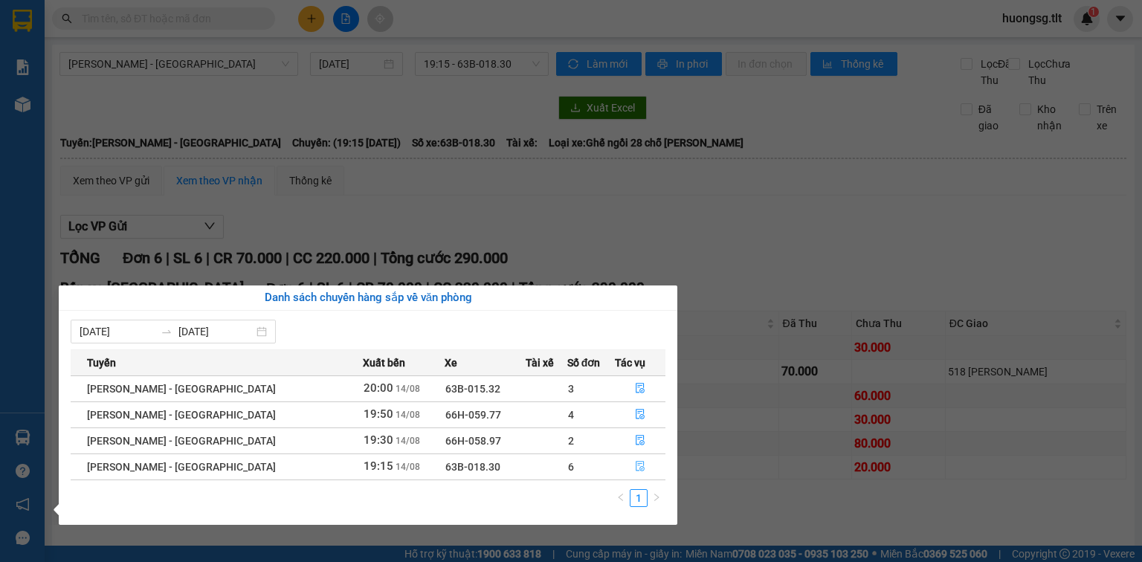
click at [635, 467] on icon "file-done" at bounding box center [640, 466] width 10 height 10
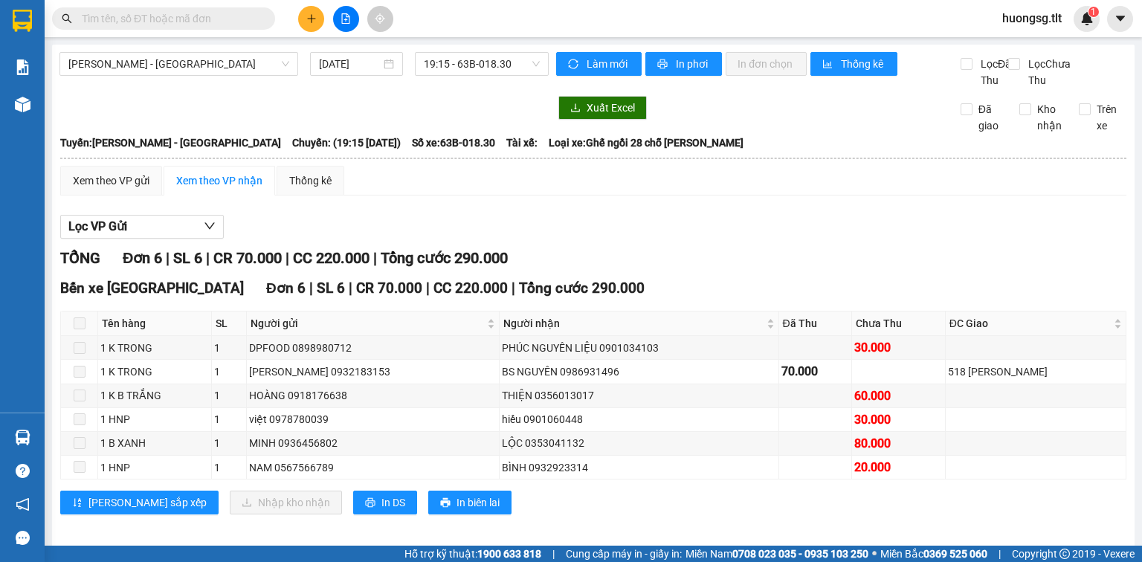
click at [80, 329] on span at bounding box center [80, 324] width 12 height 12
click at [81, 329] on span at bounding box center [80, 324] width 12 height 12
click at [82, 329] on span at bounding box center [80, 324] width 12 height 12
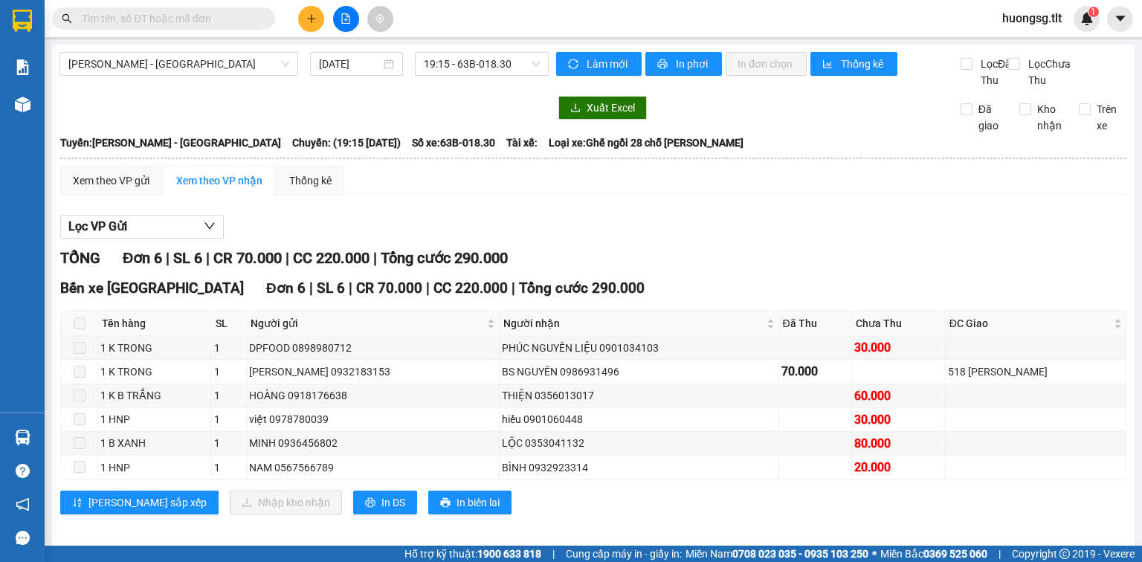
click at [83, 329] on span at bounding box center [80, 324] width 12 height 12
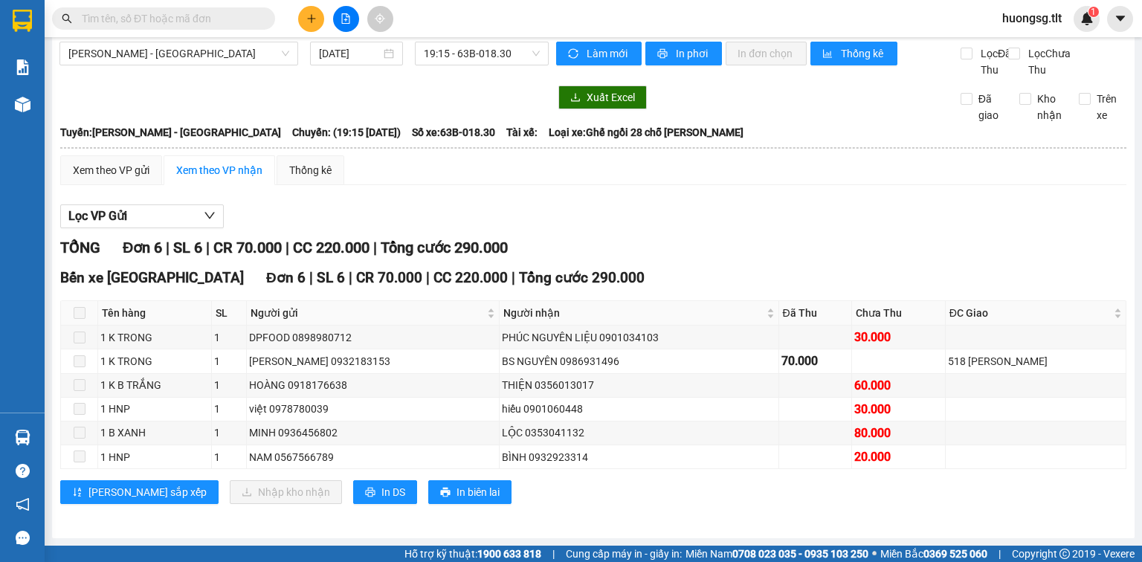
click at [74, 317] on span at bounding box center [80, 313] width 12 height 12
click at [75, 317] on span at bounding box center [80, 313] width 12 height 12
click at [76, 317] on span at bounding box center [80, 313] width 12 height 12
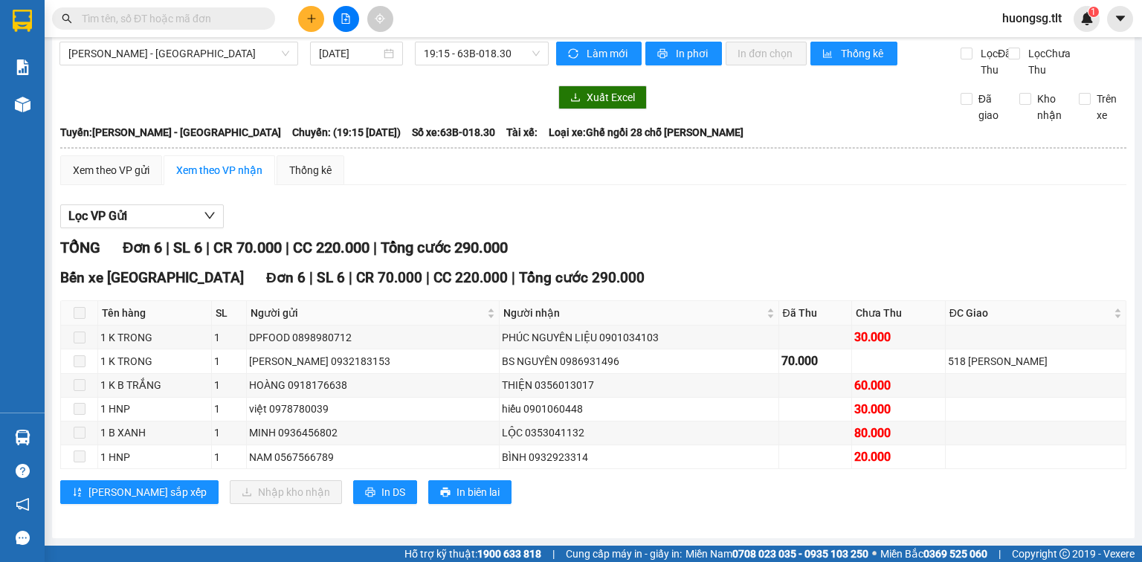
click at [76, 317] on span at bounding box center [80, 313] width 12 height 12
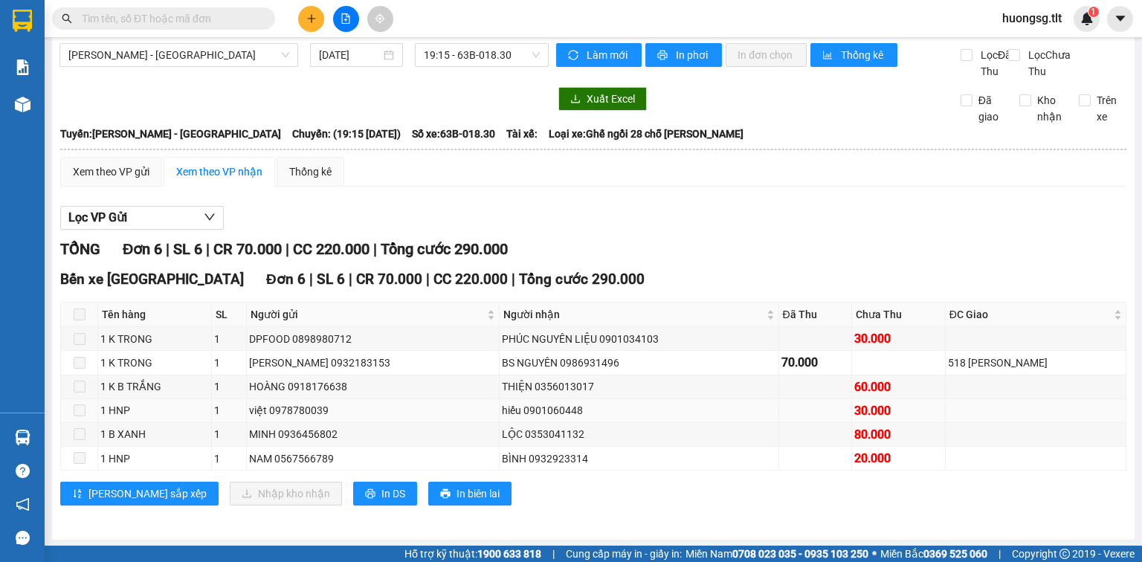
scroll to position [0, 0]
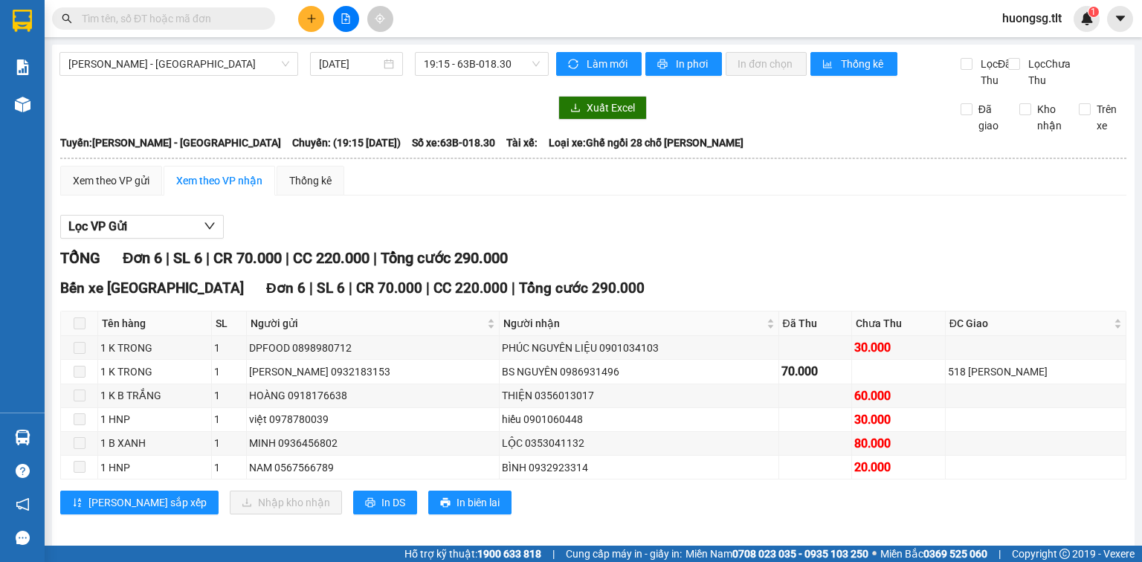
click at [178, 29] on div "Kết quả tìm kiếm ( 0 ) Bộ lọc Ngày tạo đơn gần nhất No Data" at bounding box center [145, 19] width 290 height 26
click at [167, 27] on span at bounding box center [163, 18] width 223 height 22
click at [176, 24] on input "text" at bounding box center [169, 18] width 175 height 16
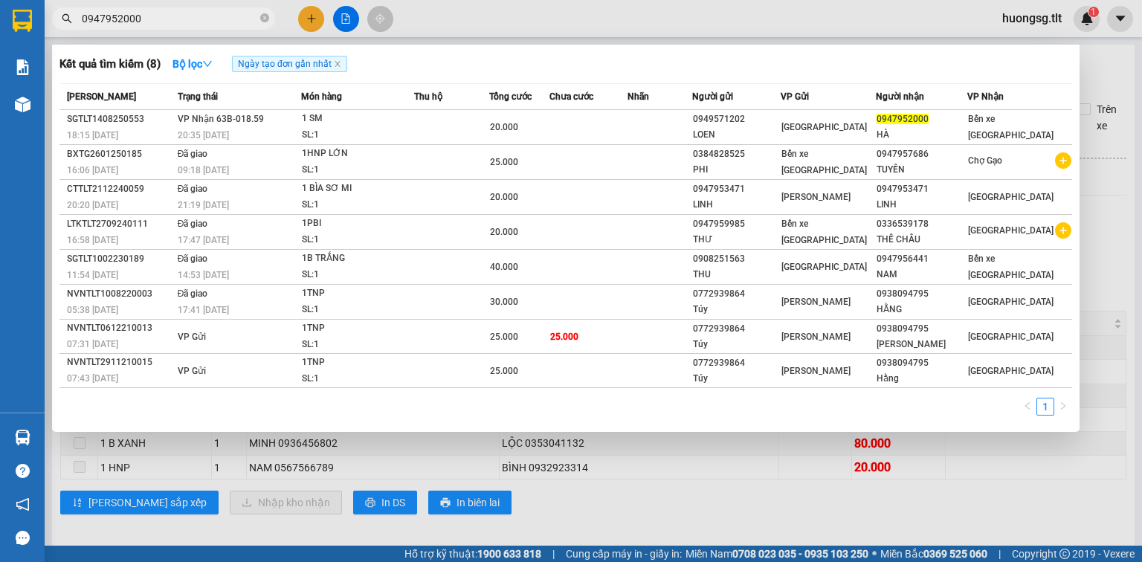
type input "0947952000"
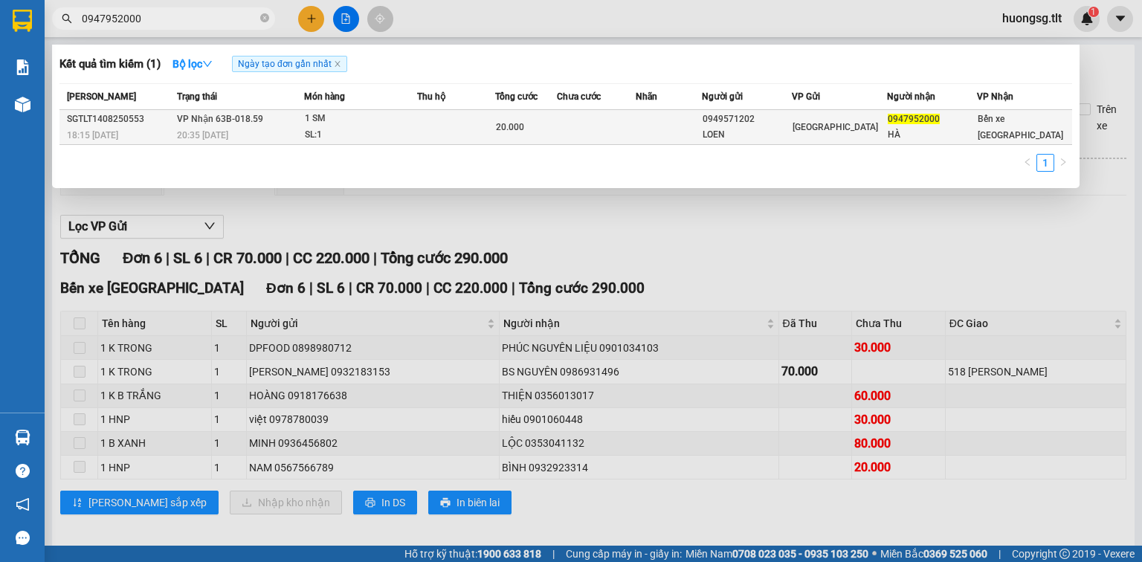
click at [770, 115] on div "0949571202" at bounding box center [747, 120] width 88 height 16
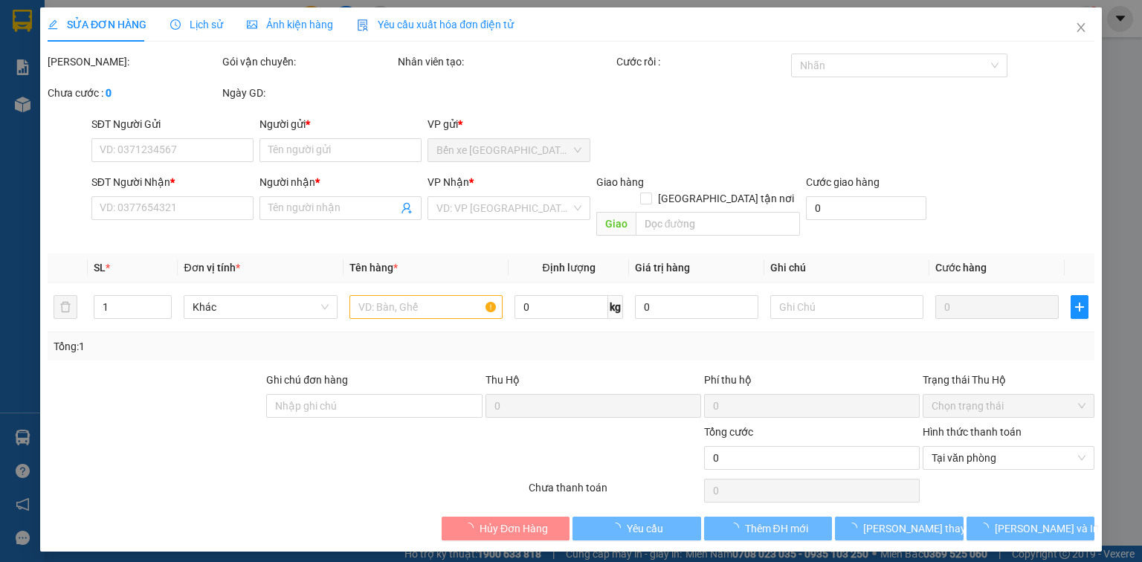
type input "0949571202"
type input "LOEN"
type input "0947952000"
type input "HÀ"
type input "20.000"
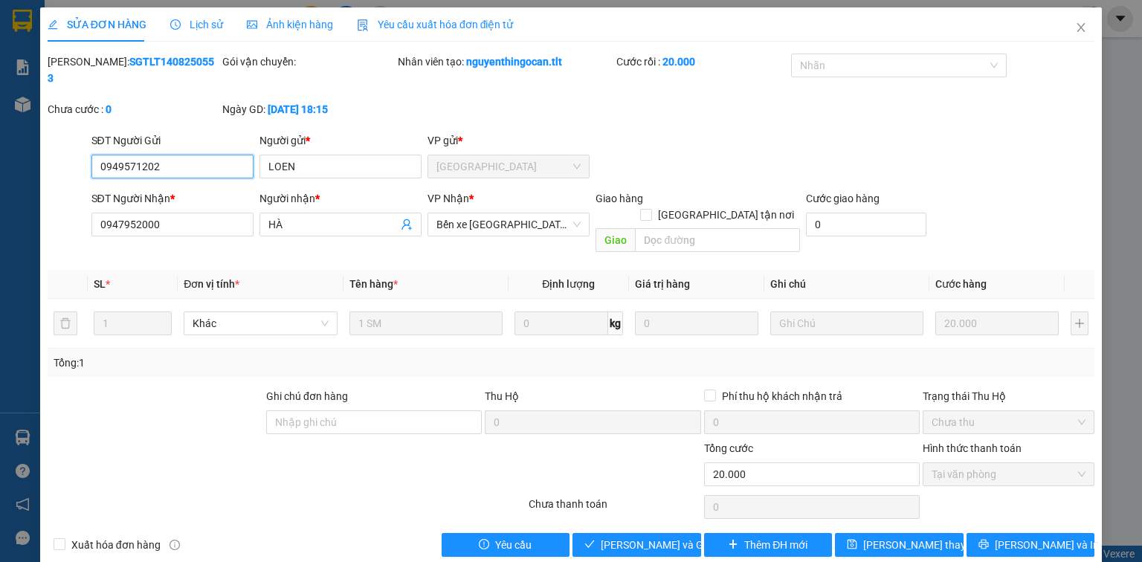
click at [1032, 463] on span "Tại văn phòng" at bounding box center [1009, 474] width 154 height 22
click at [651, 537] on span "[PERSON_NAME] và Giao hàng" at bounding box center [672, 545] width 143 height 16
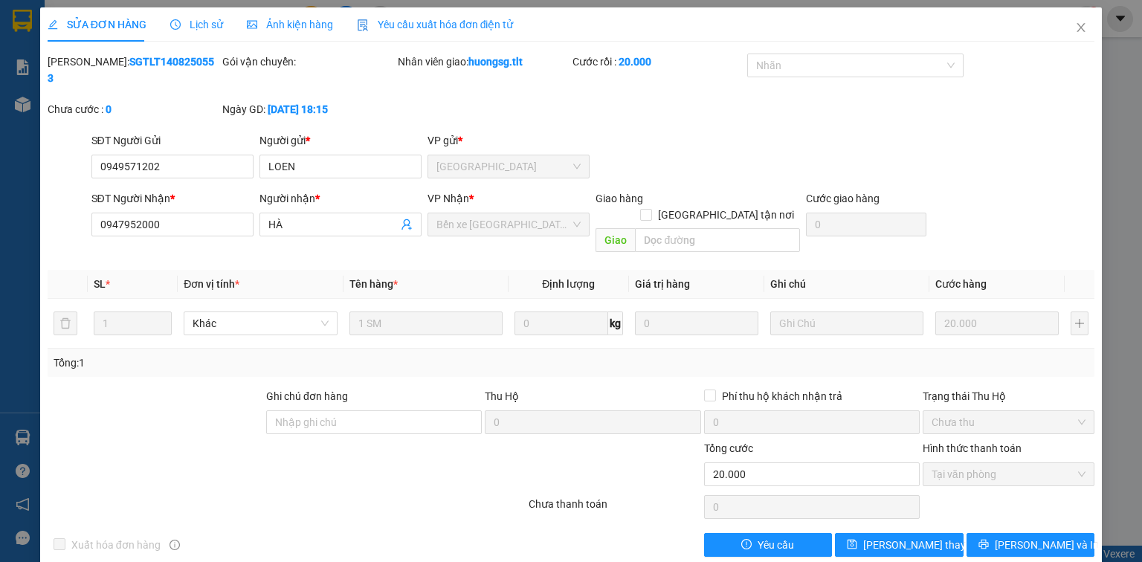
drag, startPoint x: 26, startPoint y: 353, endPoint x: 690, endPoint y: 62, distance: 725.2
click at [22, 349] on div "SỬA ĐƠN HÀNG Lịch sử Ảnh kiện hàng Yêu cầu xuất hóa đơn điện tử Total Paid Fee …" at bounding box center [571, 281] width 1142 height 562
click at [1072, 26] on span "Close" at bounding box center [1081, 28] width 42 height 42
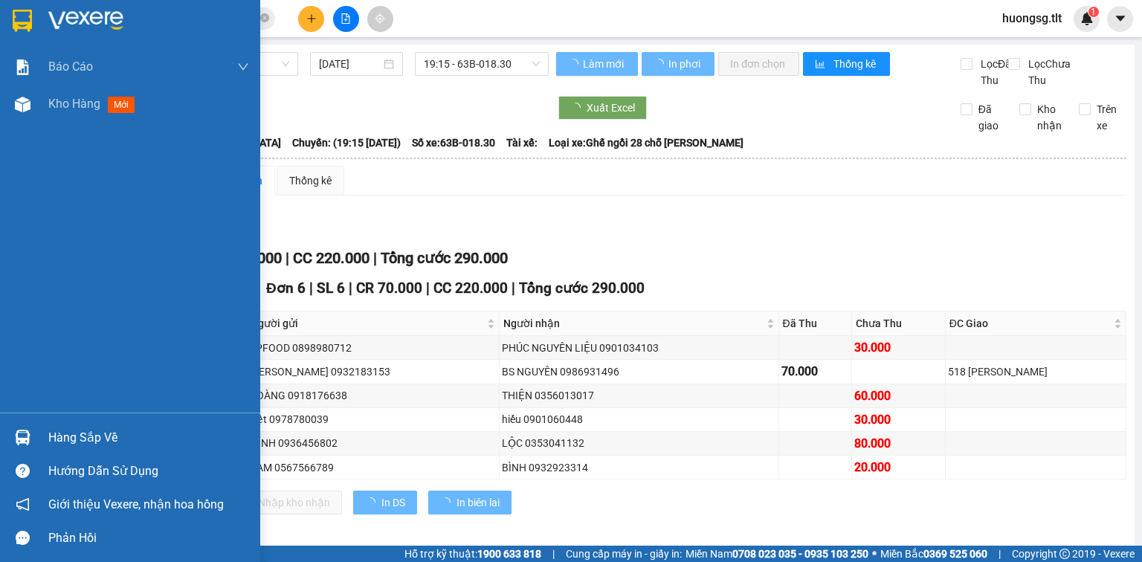
click at [74, 444] on div "Hàng sắp về" at bounding box center [148, 438] width 201 height 22
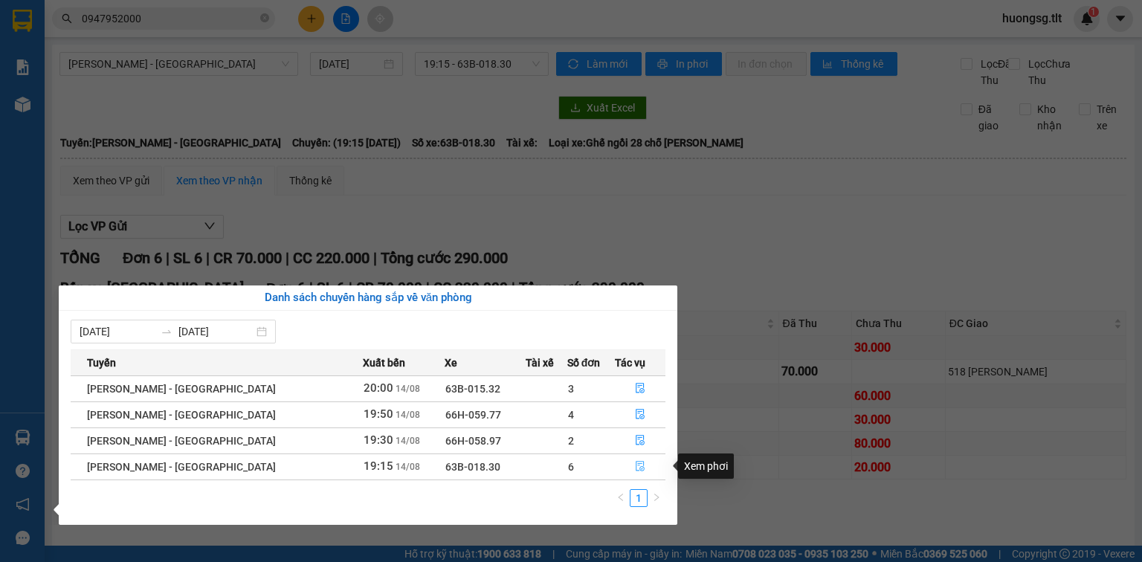
click at [640, 465] on button "button" at bounding box center [640, 467] width 49 height 24
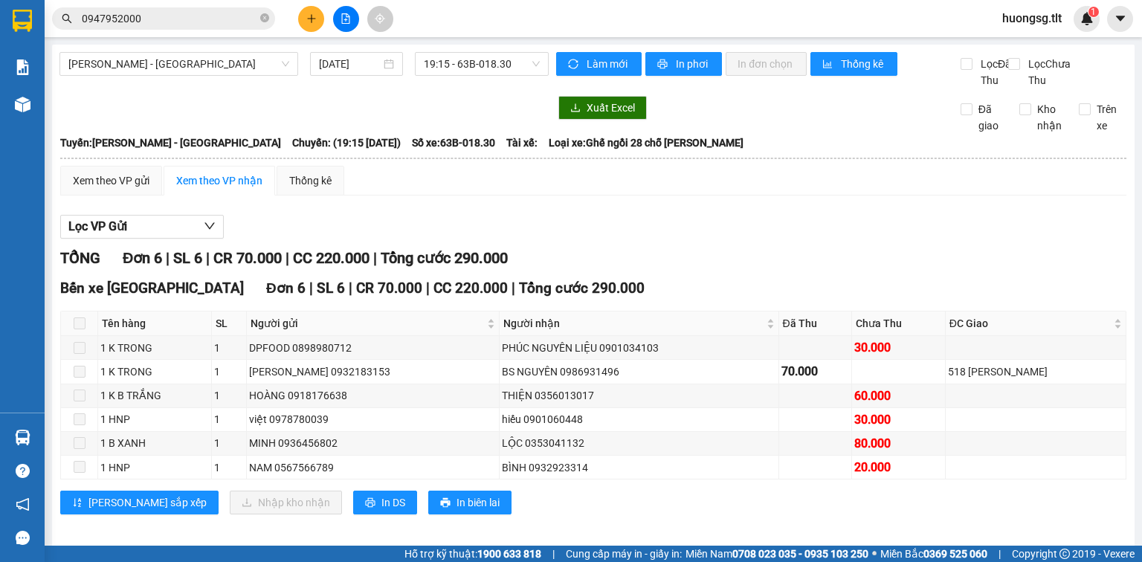
click at [77, 329] on span at bounding box center [80, 324] width 12 height 12
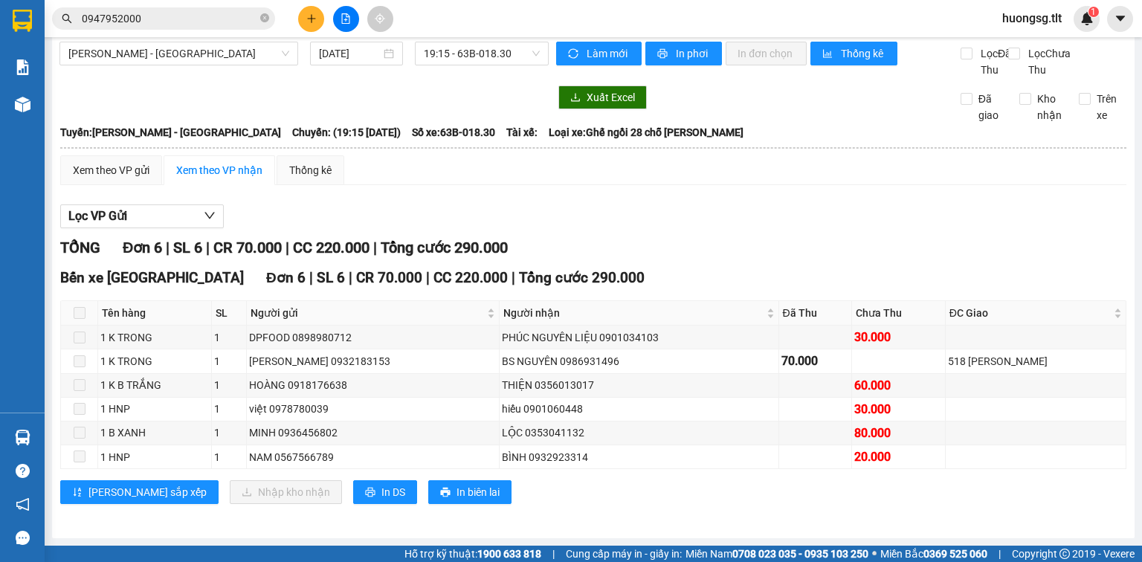
click at [77, 315] on span at bounding box center [80, 313] width 12 height 12
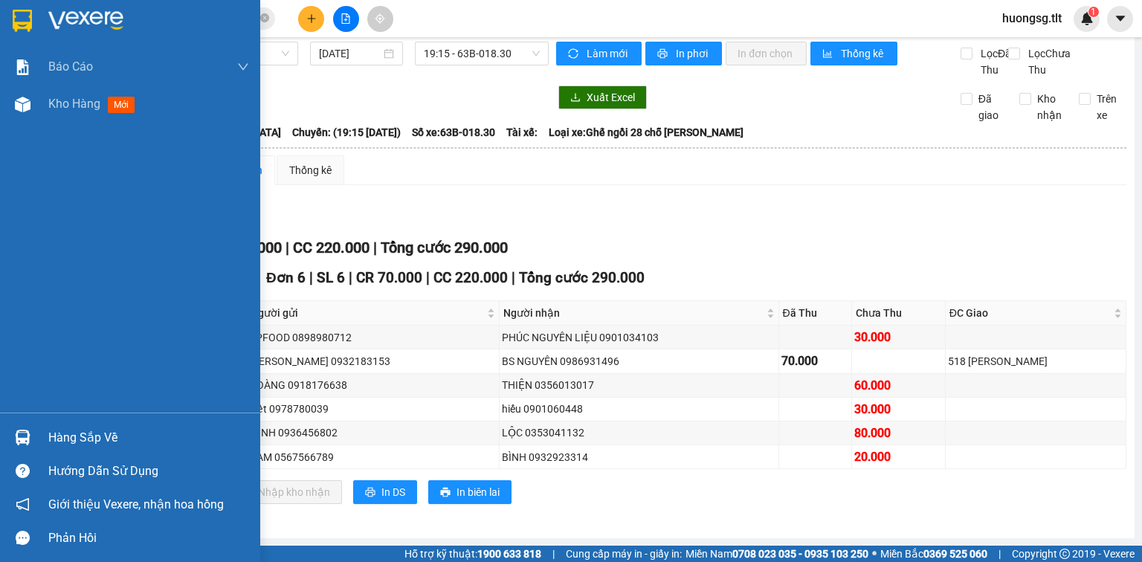
drag, startPoint x: 83, startPoint y: 434, endPoint x: 119, endPoint y: 445, distance: 38.1
click at [83, 434] on div "Hàng sắp về" at bounding box center [148, 438] width 201 height 22
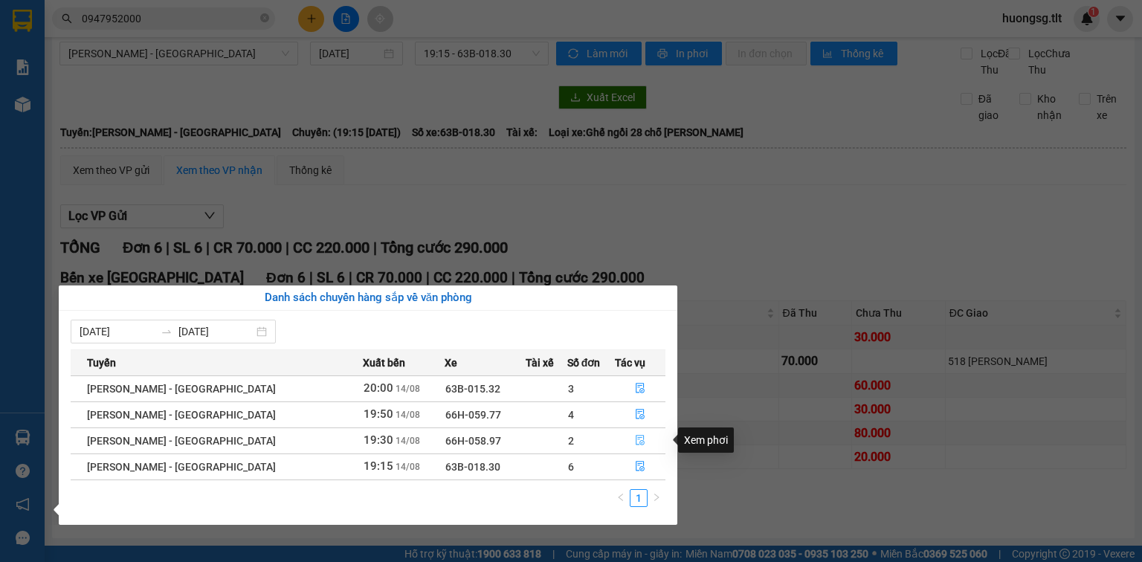
click at [637, 439] on icon "file-done" at bounding box center [640, 440] width 10 height 10
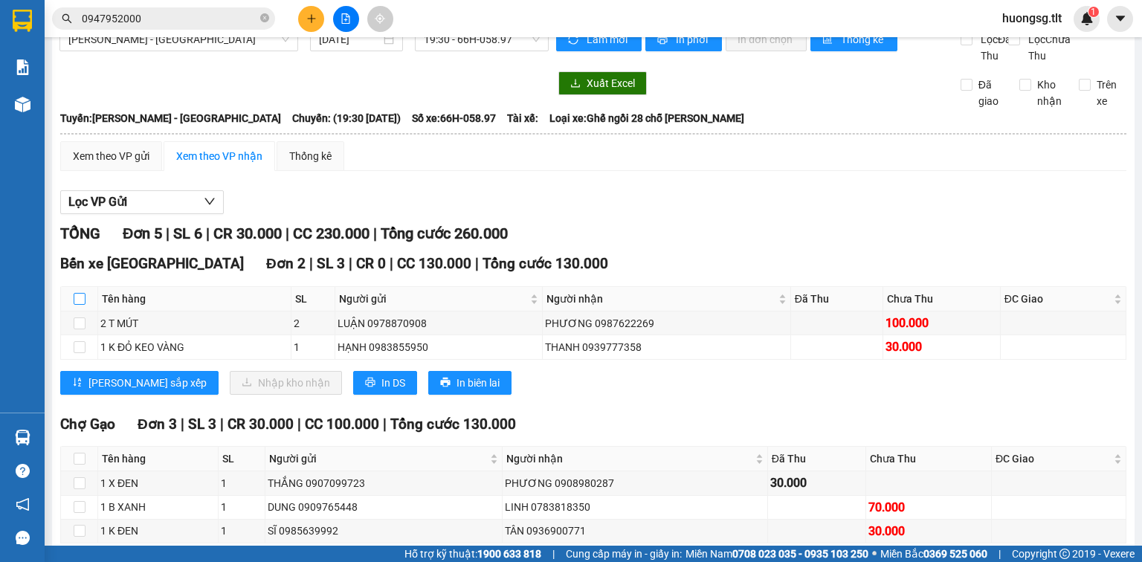
click at [84, 305] on input "checkbox" at bounding box center [80, 299] width 12 height 12
checkbox input "true"
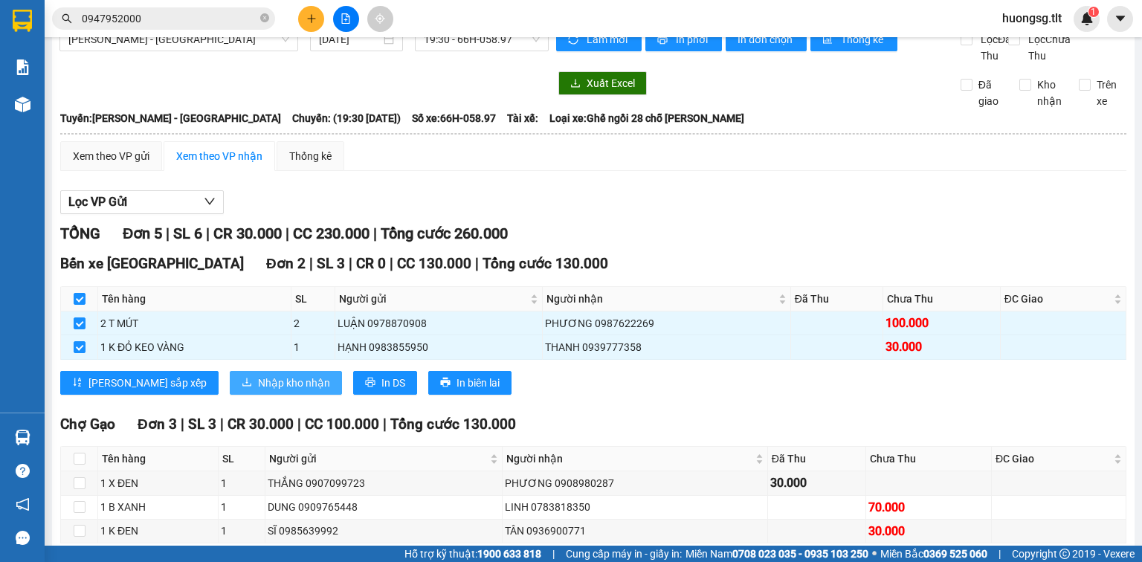
click at [258, 391] on span "Nhập kho nhận" at bounding box center [294, 383] width 72 height 16
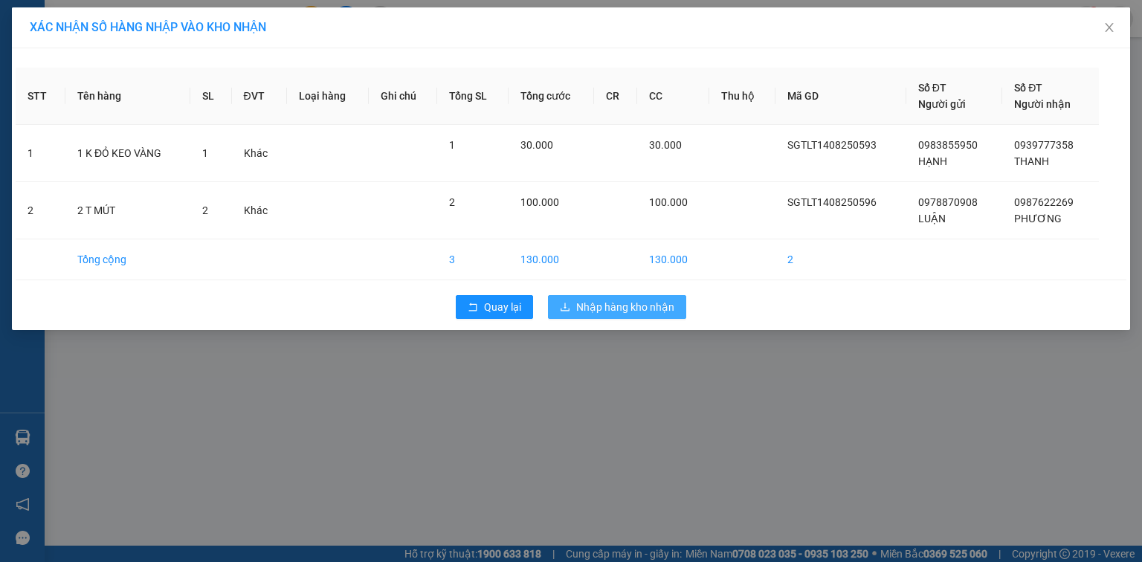
click at [656, 312] on span "Nhập hàng kho nhận" at bounding box center [625, 307] width 98 height 16
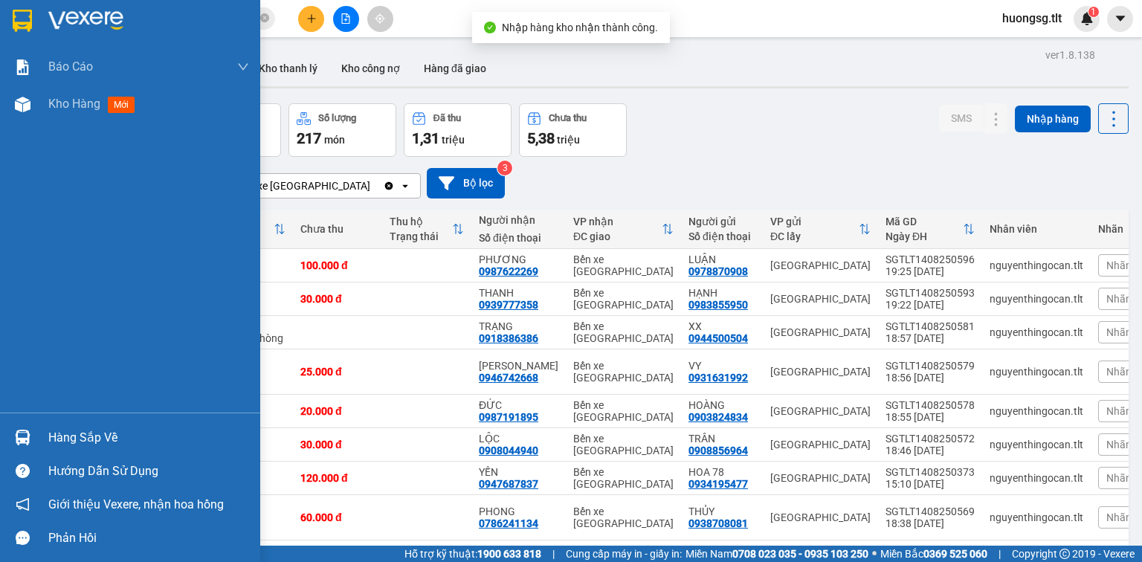
click at [83, 441] on div "Hàng sắp về" at bounding box center [148, 438] width 201 height 22
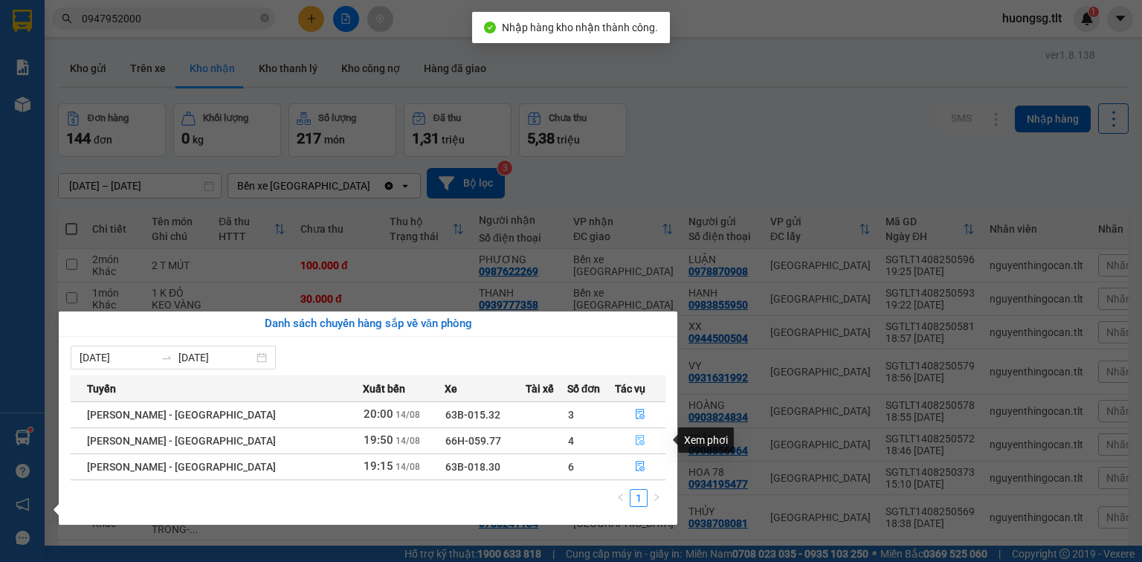
click at [635, 435] on icon "file-done" at bounding box center [640, 440] width 10 height 10
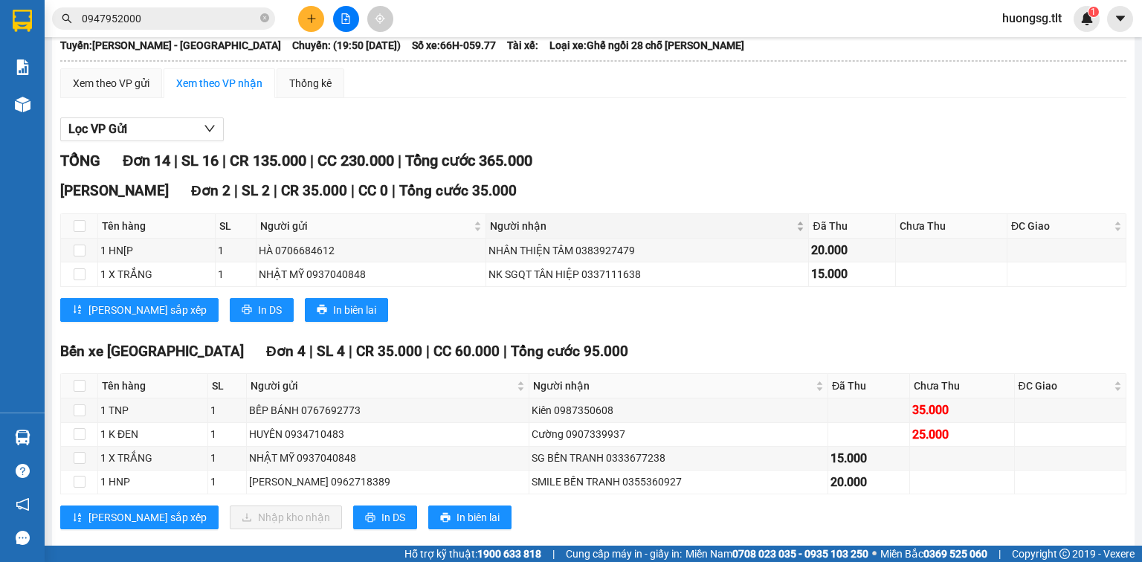
scroll to position [119, 0]
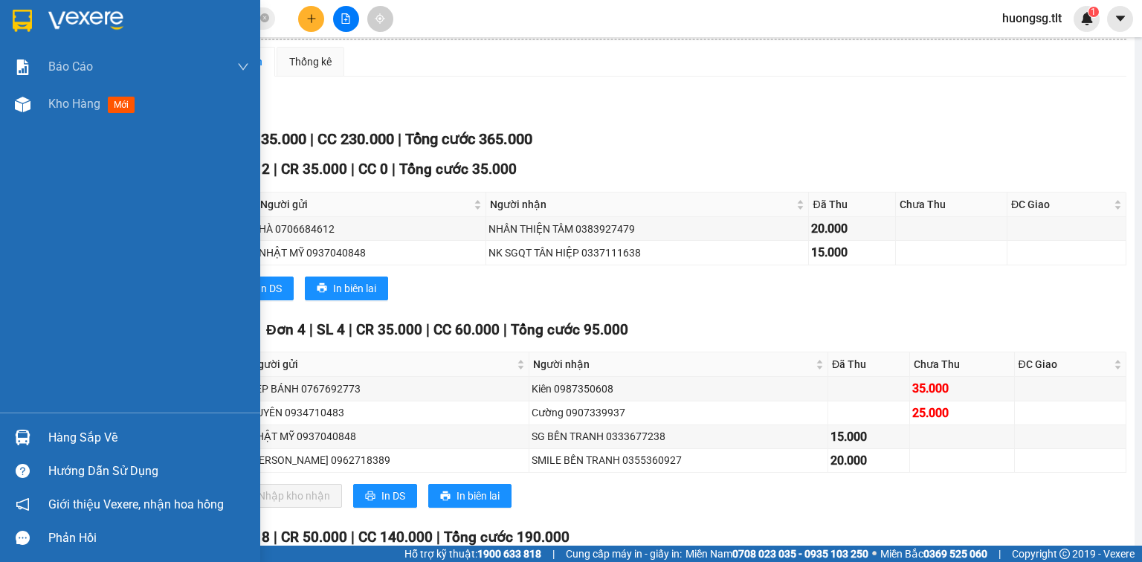
click at [63, 431] on div "Hàng sắp về" at bounding box center [148, 438] width 201 height 22
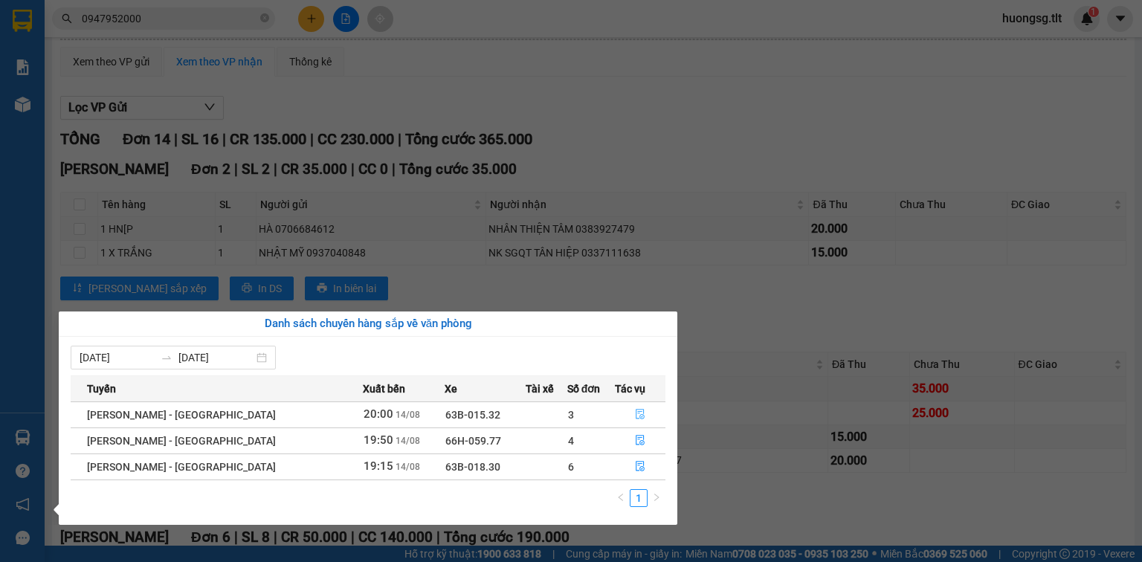
click at [640, 413] on button "button" at bounding box center [640, 415] width 49 height 24
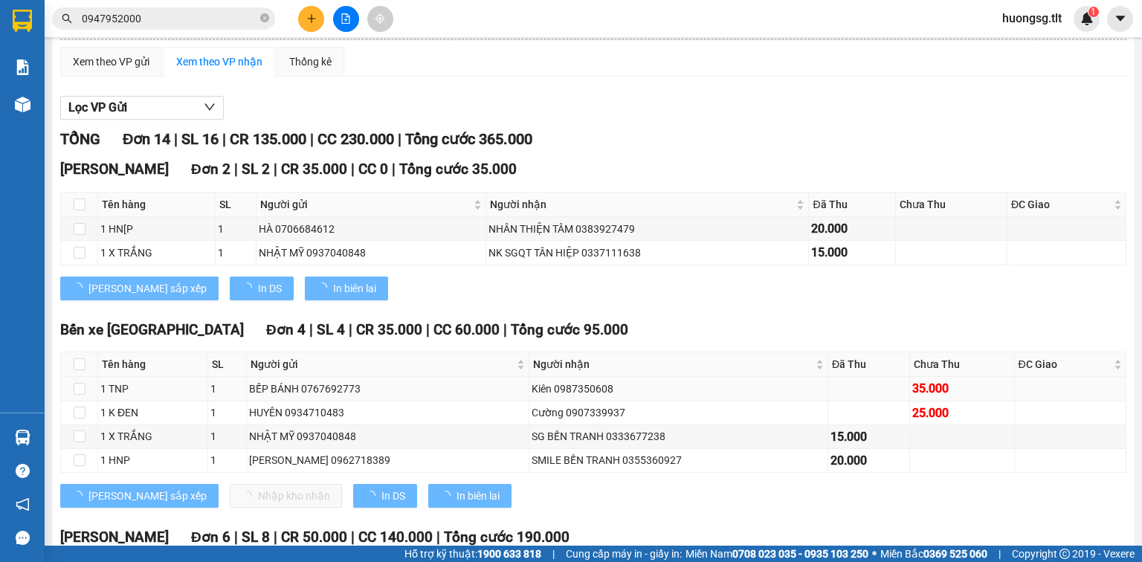
scroll to position [86, 0]
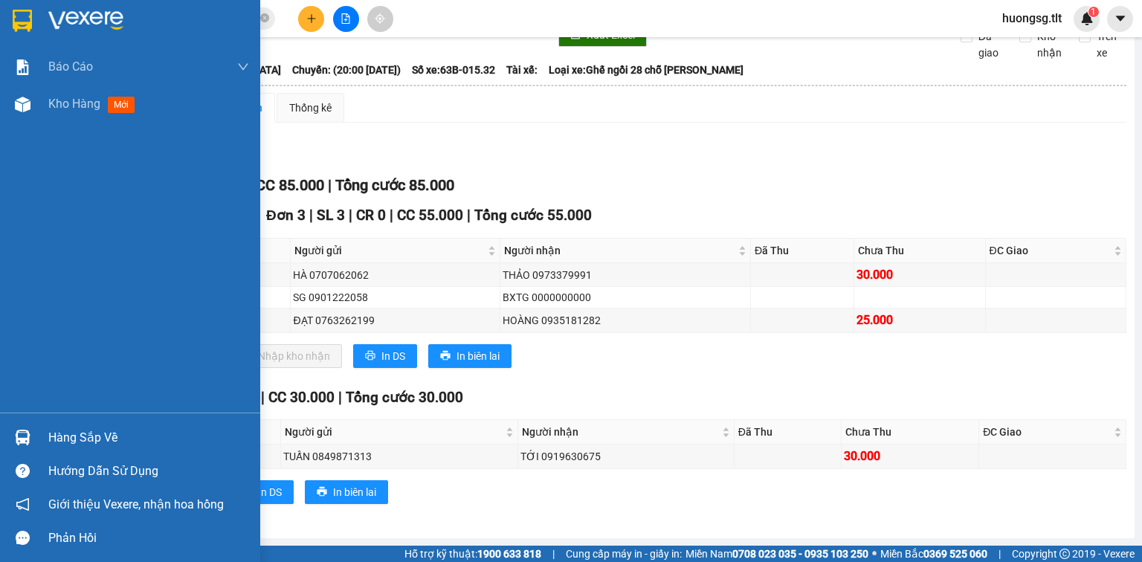
click at [62, 430] on div "Hàng sắp về" at bounding box center [148, 438] width 201 height 22
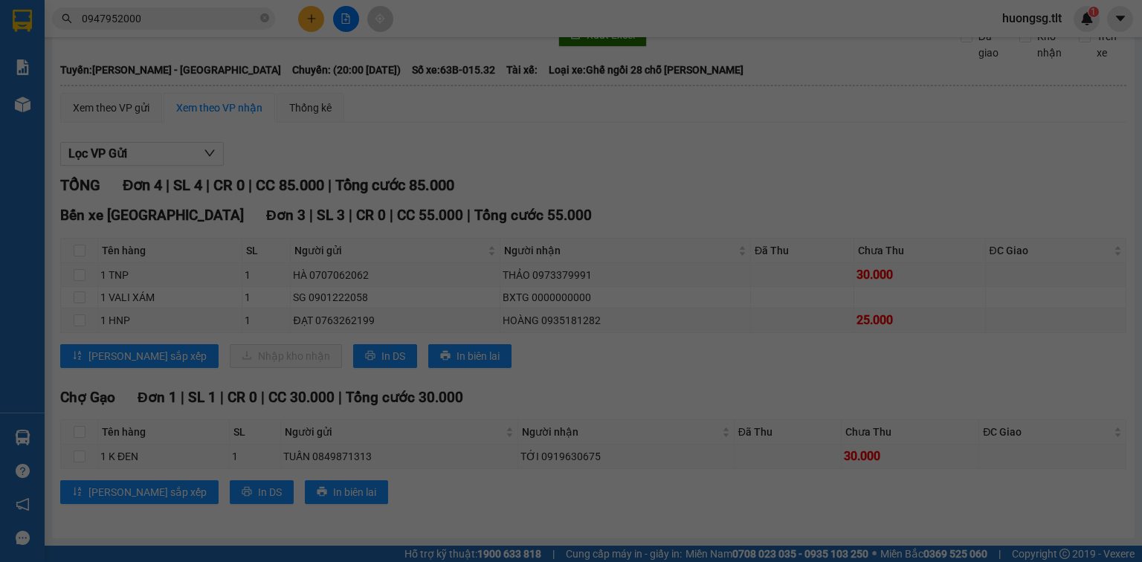
click at [45, 430] on div "Báo cáo Báo cáo dòng tiền (Nhân Viên) Doanh số tạo đơn theo VP gửi (nhân viên) …" at bounding box center [22, 281] width 45 height 562
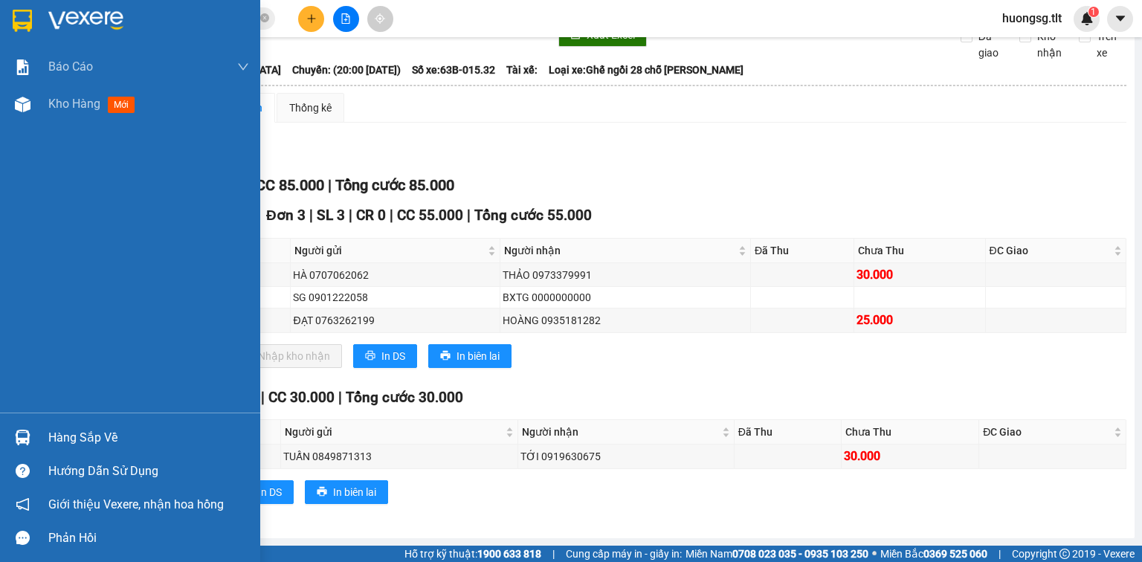
drag, startPoint x: 71, startPoint y: 436, endPoint x: 72, endPoint y: 451, distance: 15.6
click at [71, 435] on div "Hàng sắp về" at bounding box center [148, 438] width 201 height 22
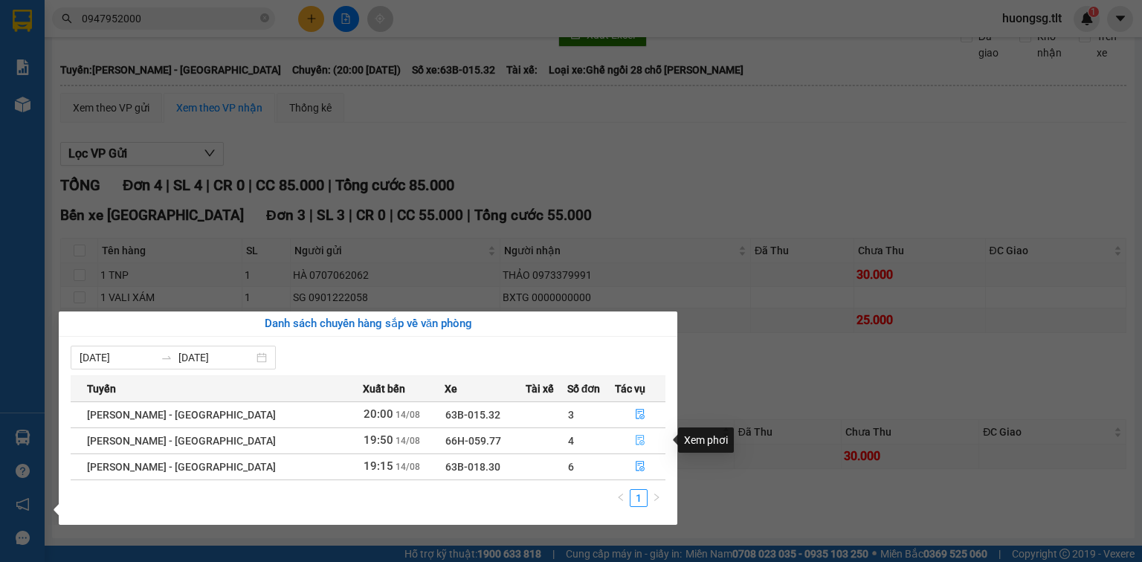
click at [635, 443] on icon "file-done" at bounding box center [640, 440] width 10 height 10
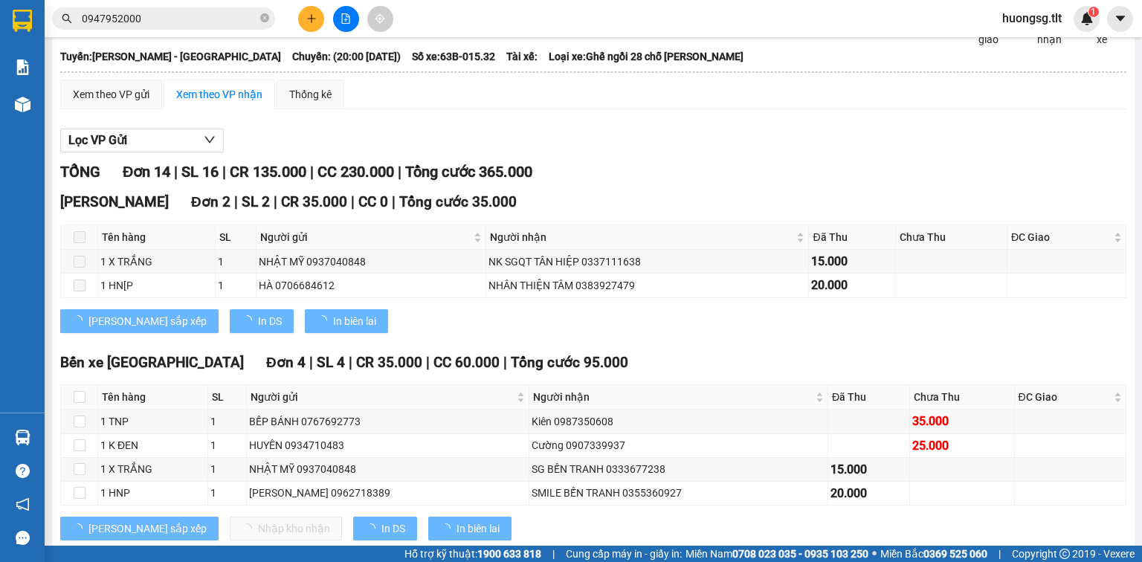
scroll to position [119, 0]
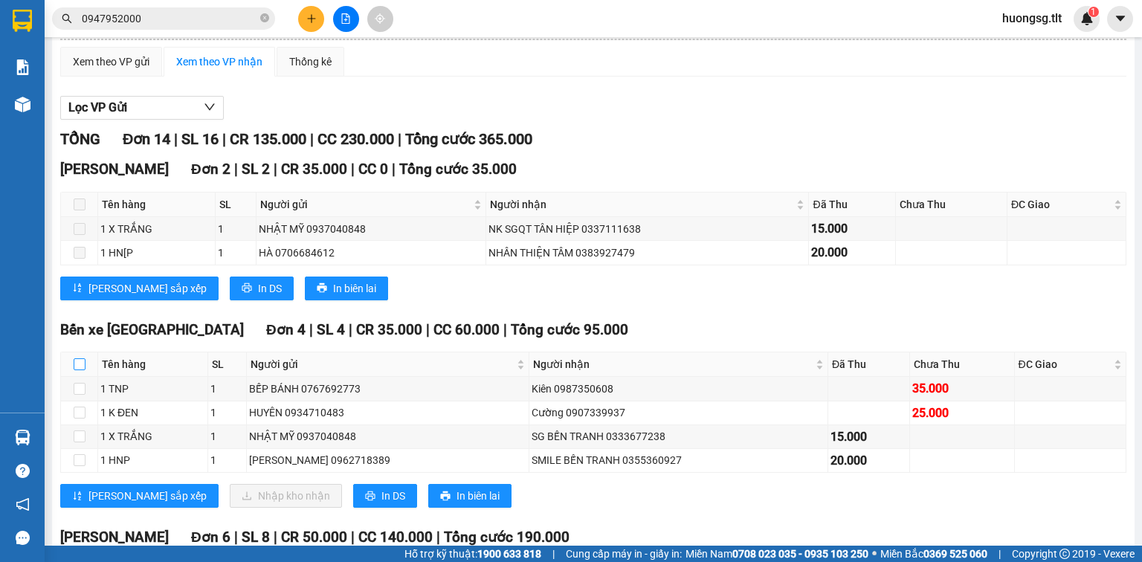
click at [83, 370] on input "checkbox" at bounding box center [80, 364] width 12 height 12
checkbox input "true"
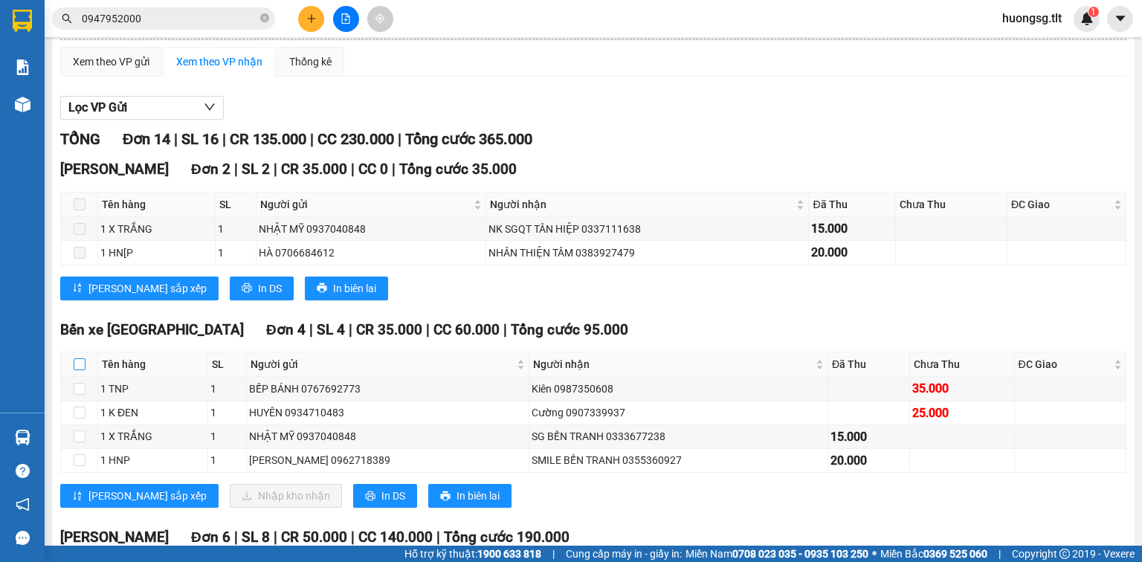
checkbox input "true"
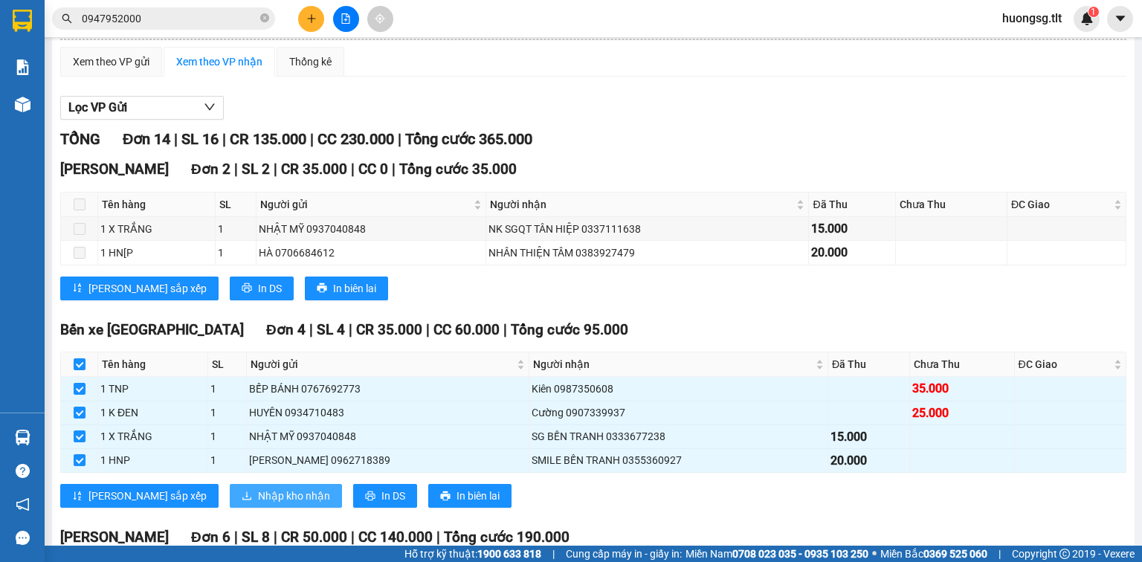
click at [258, 504] on span "Nhập kho nhận" at bounding box center [294, 496] width 72 height 16
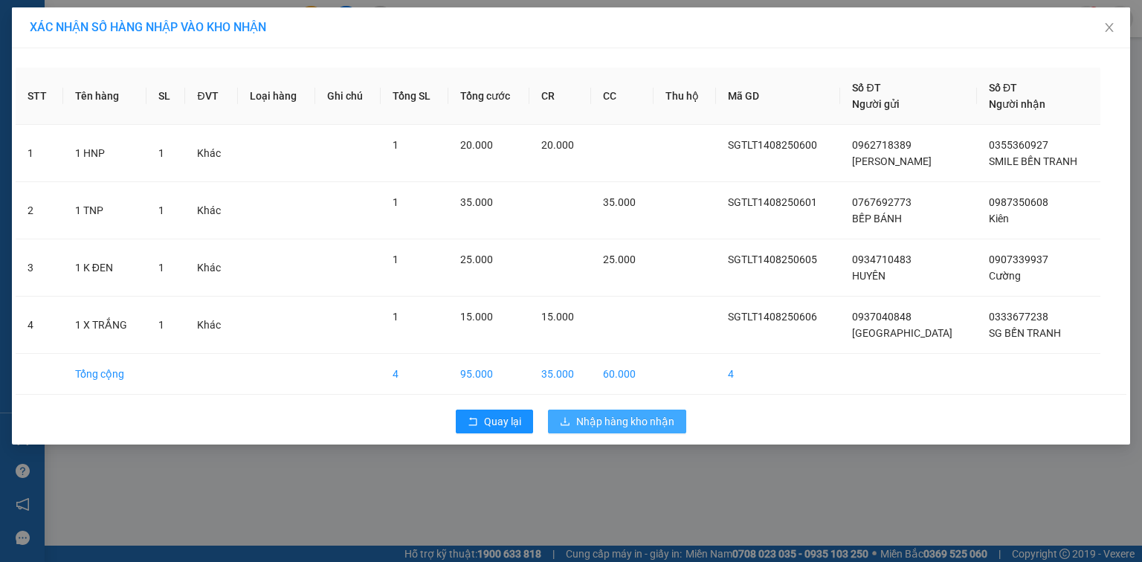
click at [637, 422] on span "Nhập hàng kho nhận" at bounding box center [625, 421] width 98 height 16
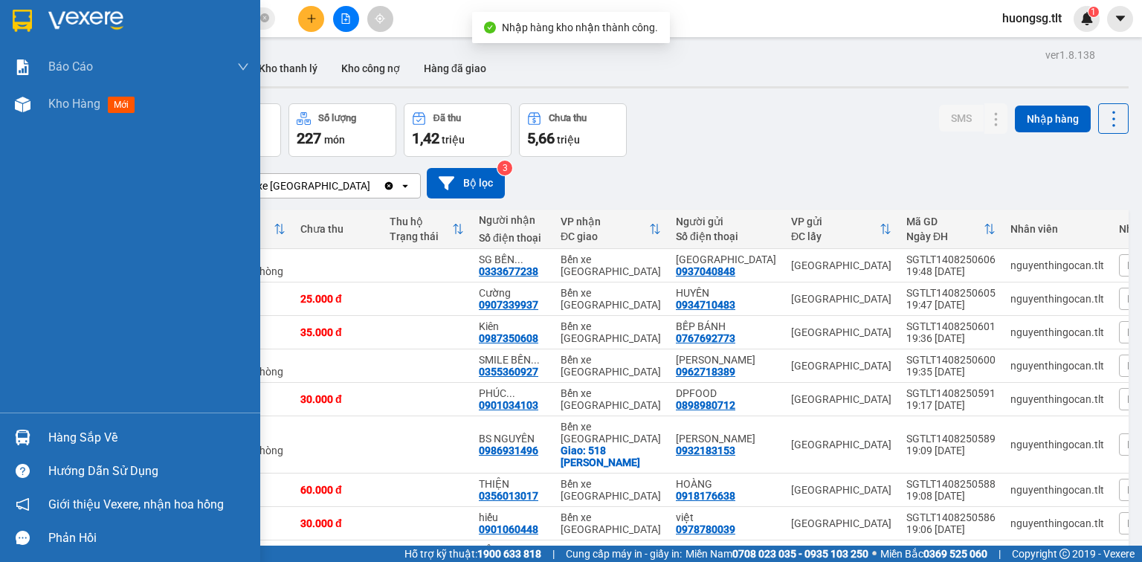
click at [83, 443] on div "Hàng sắp về" at bounding box center [148, 438] width 201 height 22
